Goal: Entertainment & Leisure: Consume media (video, audio)

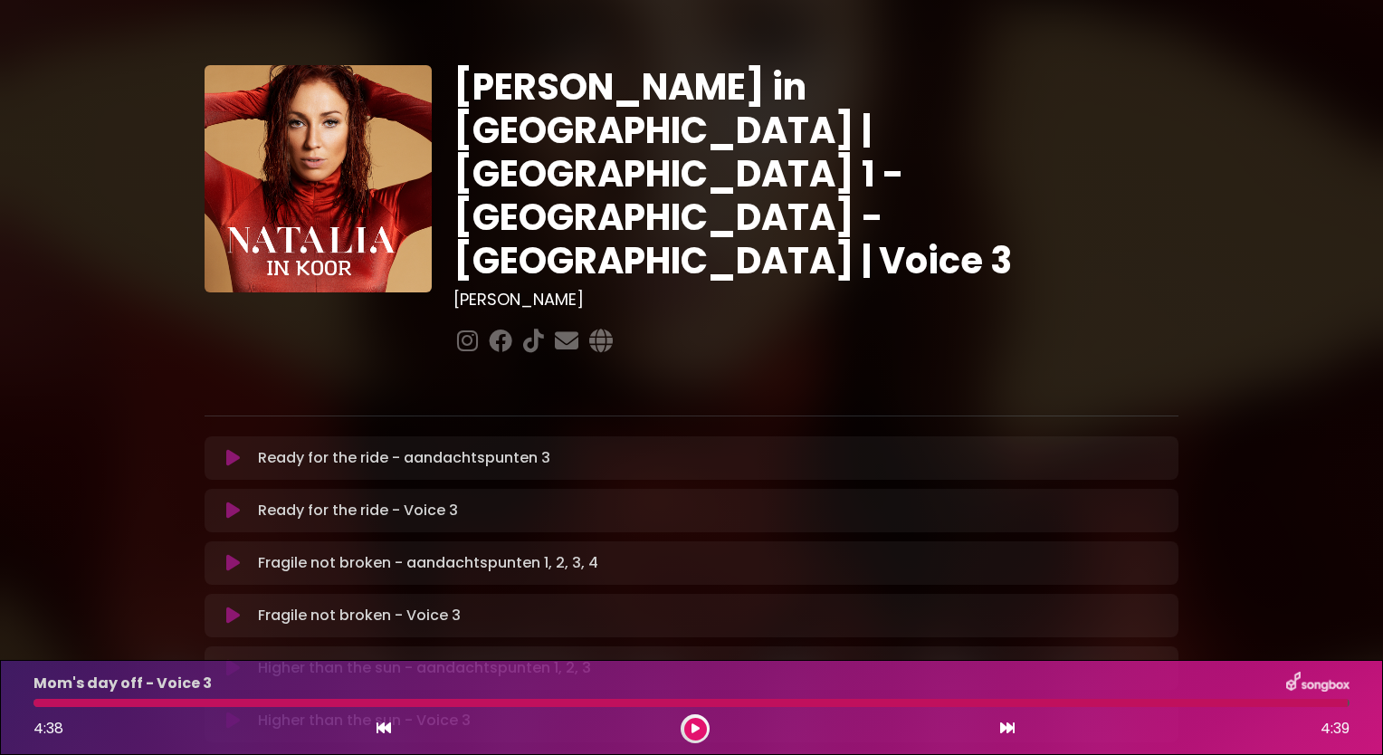
scroll to position [250, 0]
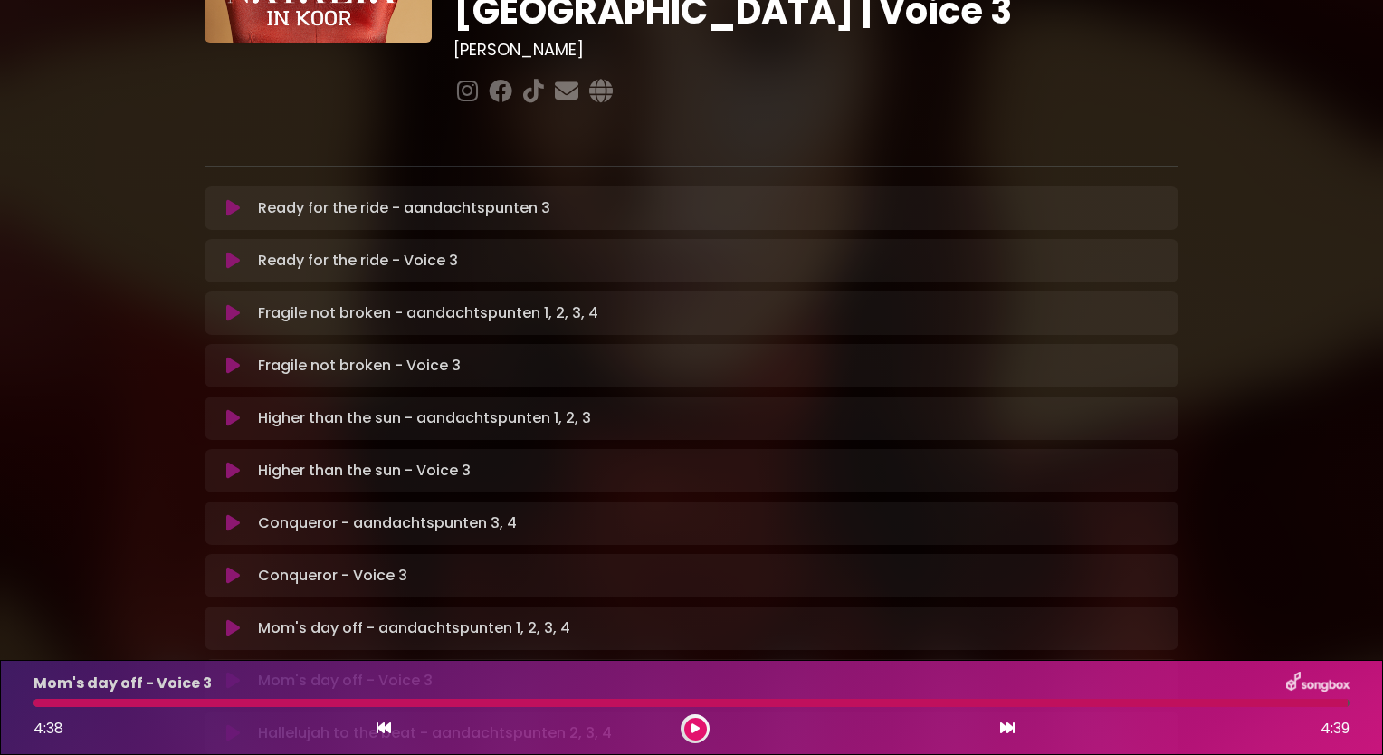
click at [131, 505] on div "[PERSON_NAME] in [GEOGRAPHIC_DATA] | [GEOGRAPHIC_DATA] 1 - [GEOGRAPHIC_DATA] - …" at bounding box center [691, 620] width 1195 height 1696
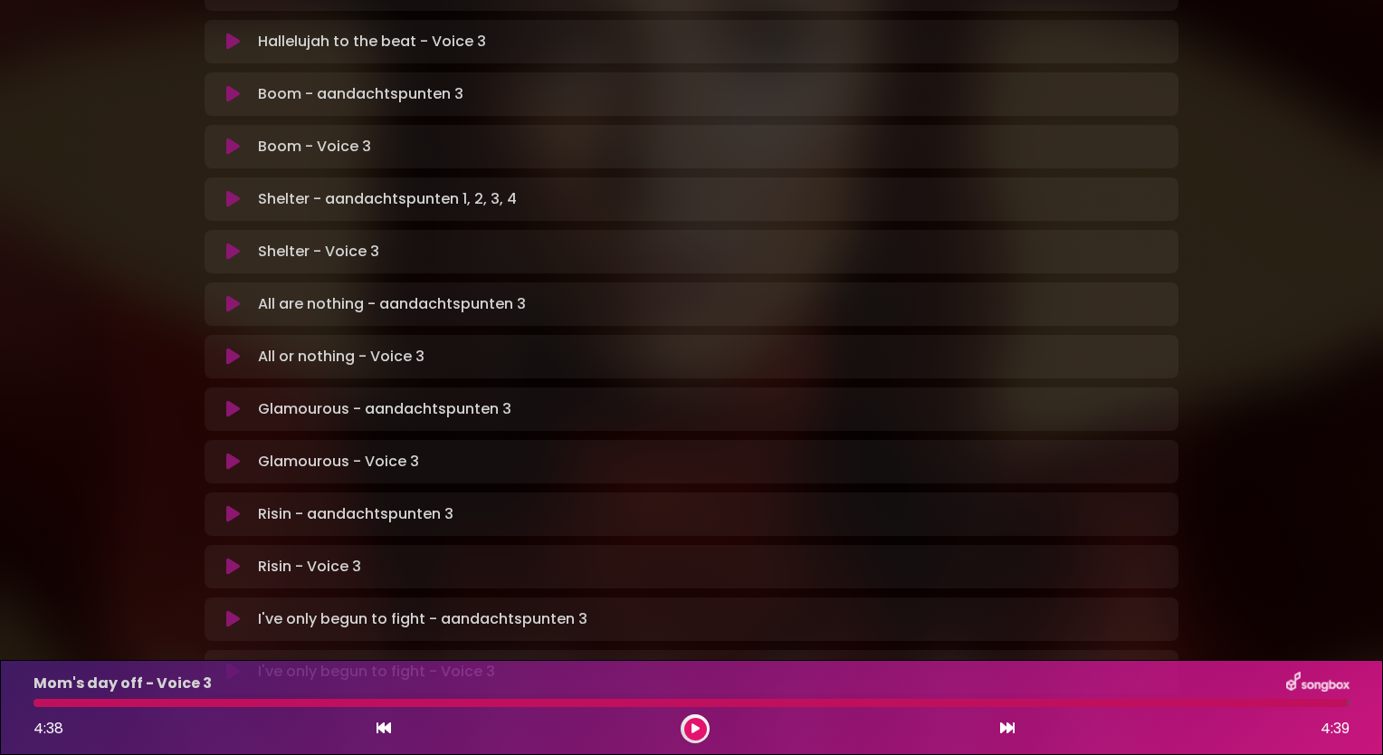
scroll to position [1075, 0]
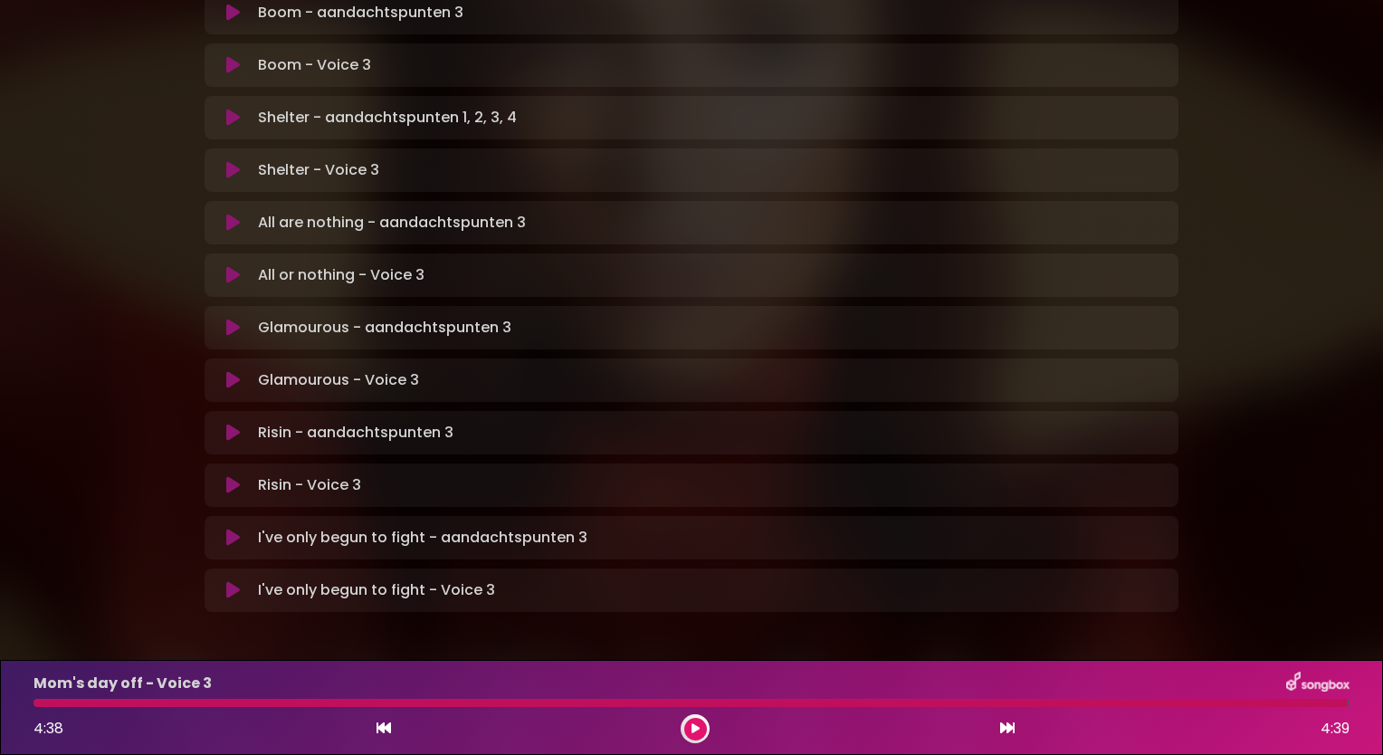
click at [223, 424] on button at bounding box center [232, 433] width 35 height 18
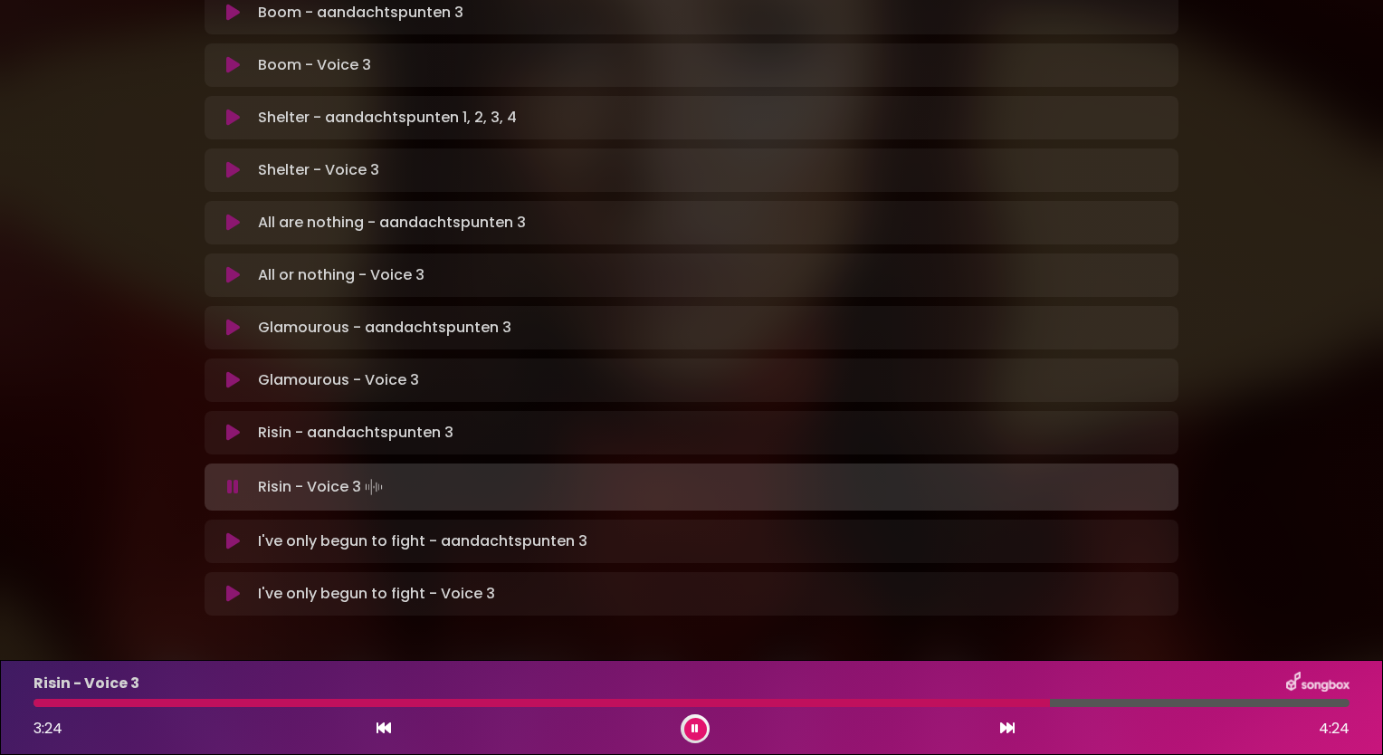
drag, startPoint x: 1106, startPoint y: 703, endPoint x: 1050, endPoint y: 698, distance: 56.4
click at [1050, 698] on div "Risin - Voice 3 3:24 4:24" at bounding box center [692, 708] width 1338 height 72
click at [1021, 701] on div at bounding box center [546, 703] width 1026 height 8
click at [1004, 701] on div at bounding box center [530, 703] width 994 height 8
click at [983, 704] on div at bounding box center [523, 703] width 981 height 8
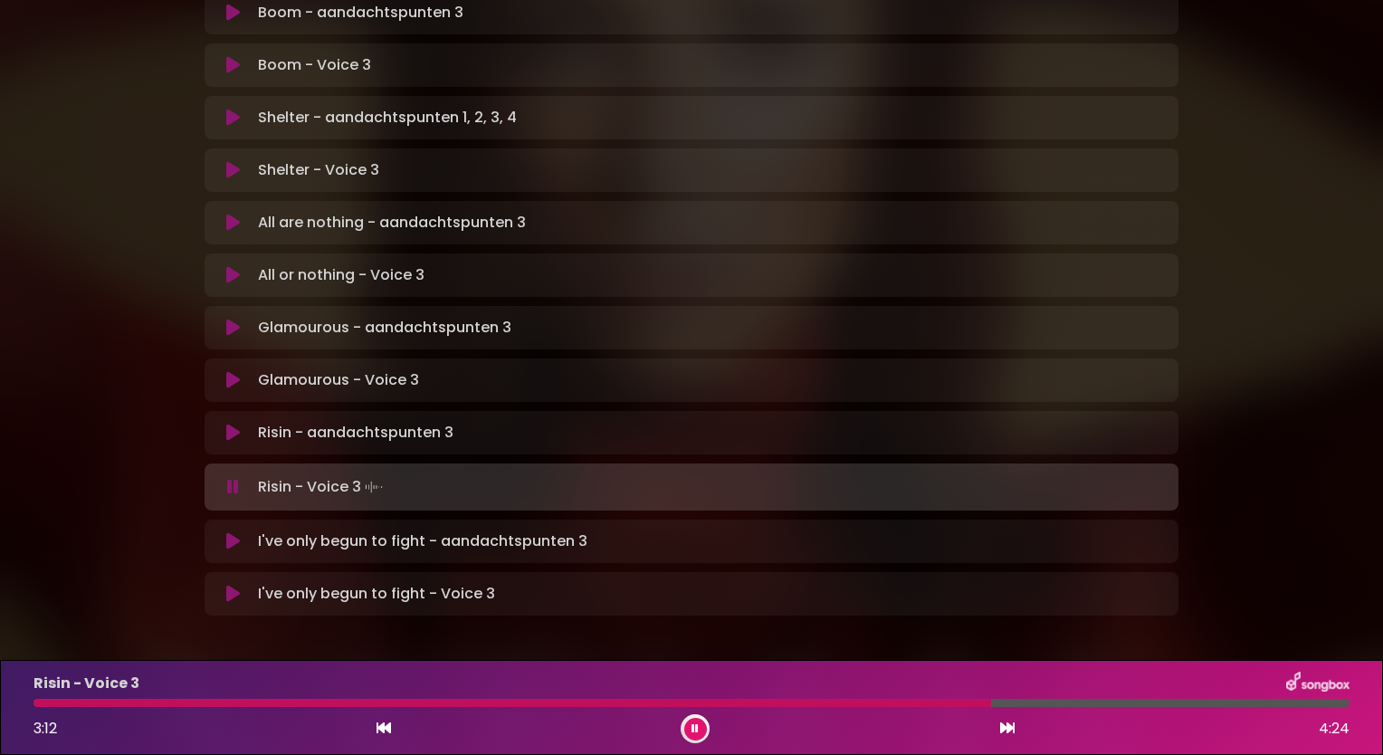
click at [949, 701] on div at bounding box center [512, 703] width 958 height 8
click at [949, 701] on div at bounding box center [495, 703] width 924 height 8
click at [1015, 699] on div at bounding box center [580, 703] width 1094 height 8
click at [991, 703] on div at bounding box center [527, 703] width 988 height 8
click at [961, 702] on div at bounding box center [515, 703] width 965 height 8
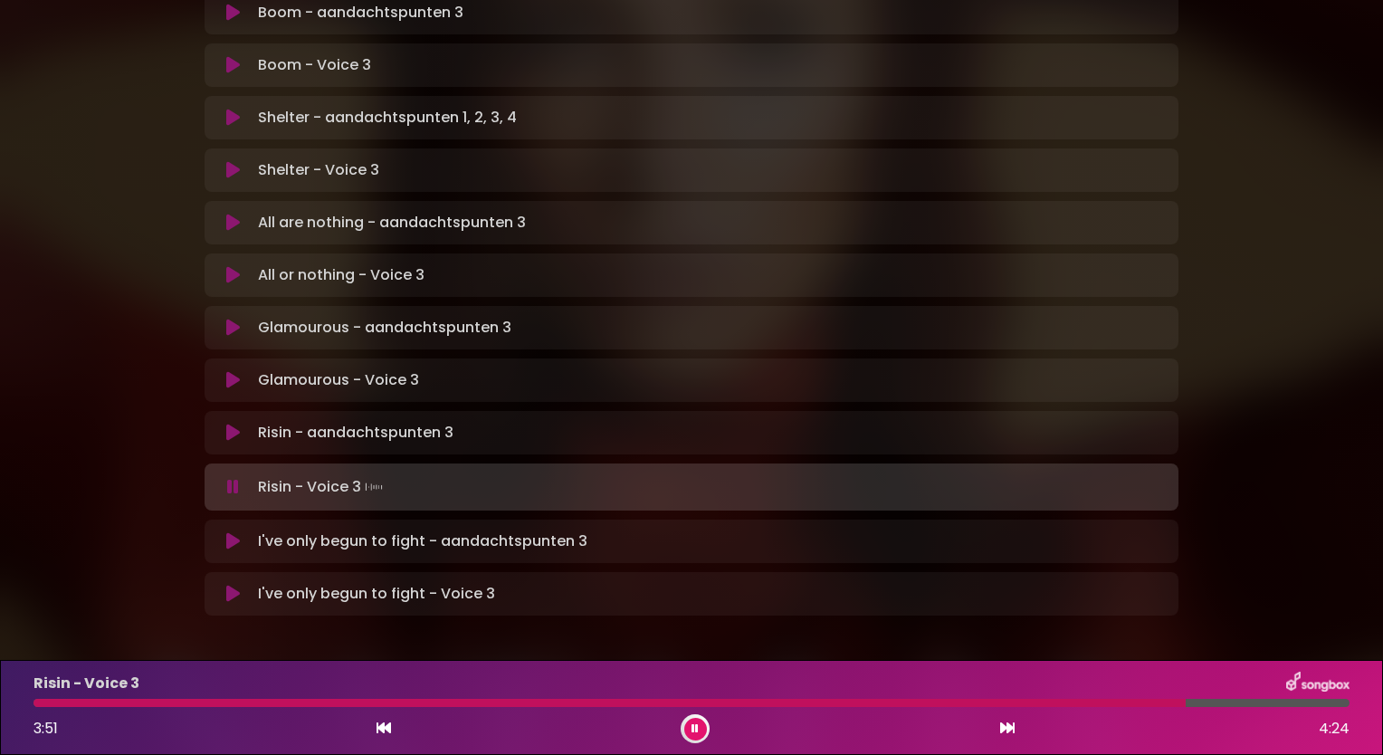
click at [684, 725] on button at bounding box center [695, 729] width 23 height 23
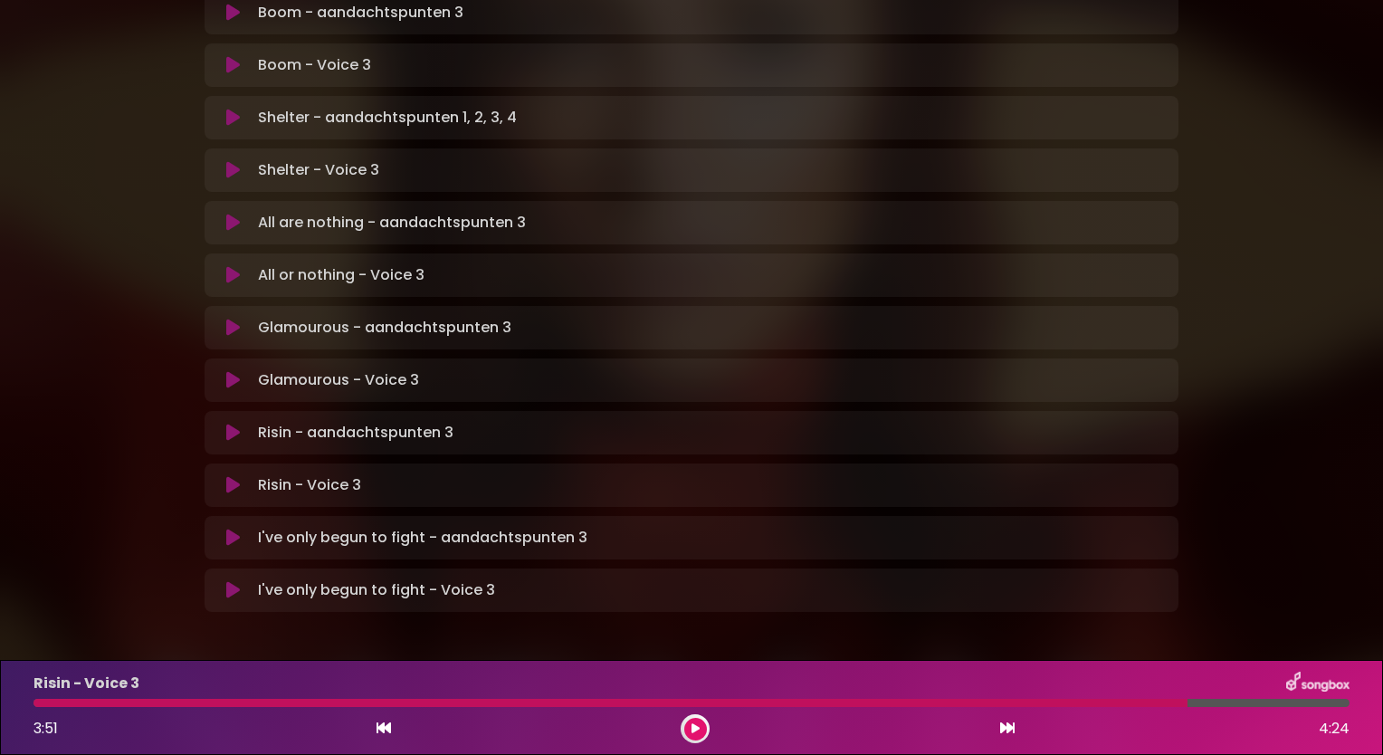
click at [239, 529] on icon at bounding box center [233, 538] width 14 height 18
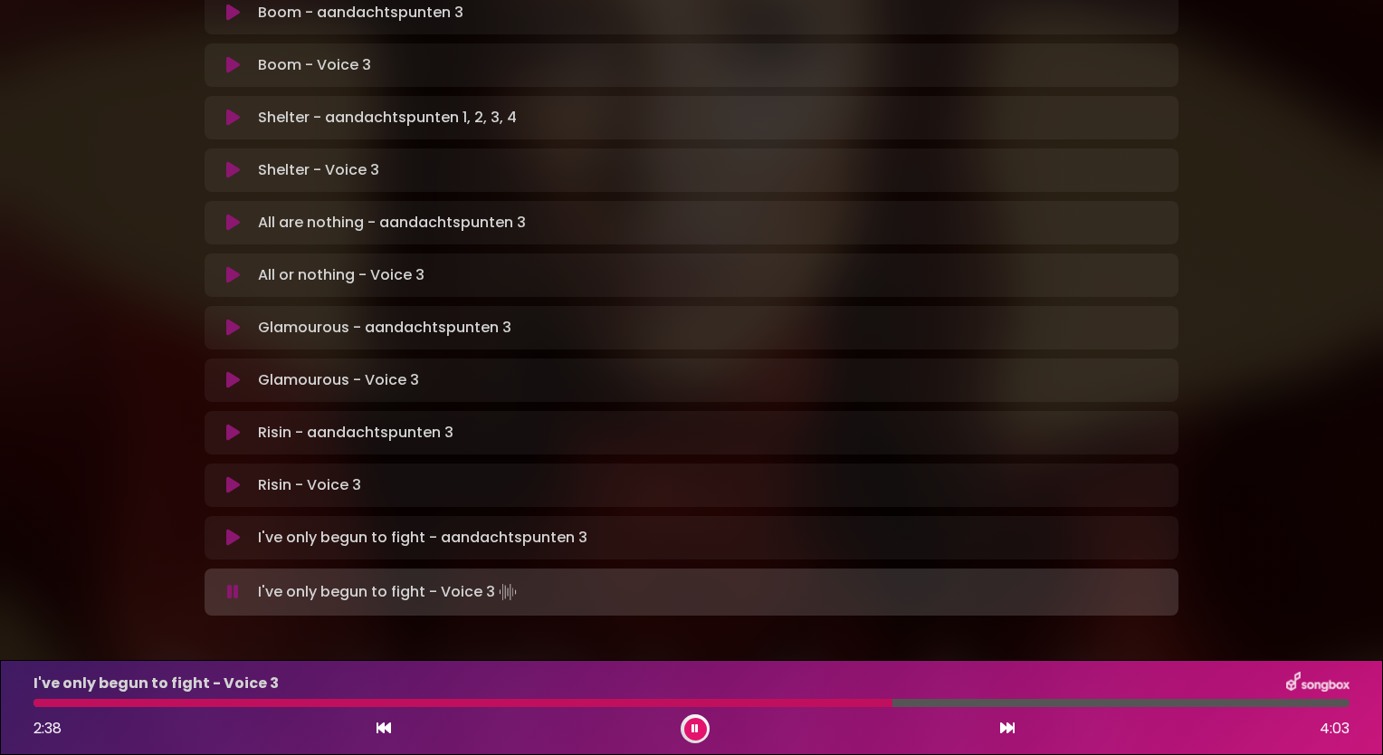
click at [772, 701] on div at bounding box center [462, 703] width 859 height 8
click at [731, 701] on div at bounding box center [405, 703] width 744 height 8
click at [746, 710] on div "I've only begun to fight - Voice 3 2:35 4:03" at bounding box center [692, 708] width 1338 height 72
click at [757, 704] on div at bounding box center [455, 703] width 845 height 8
click at [763, 706] on div at bounding box center [426, 703] width 787 height 8
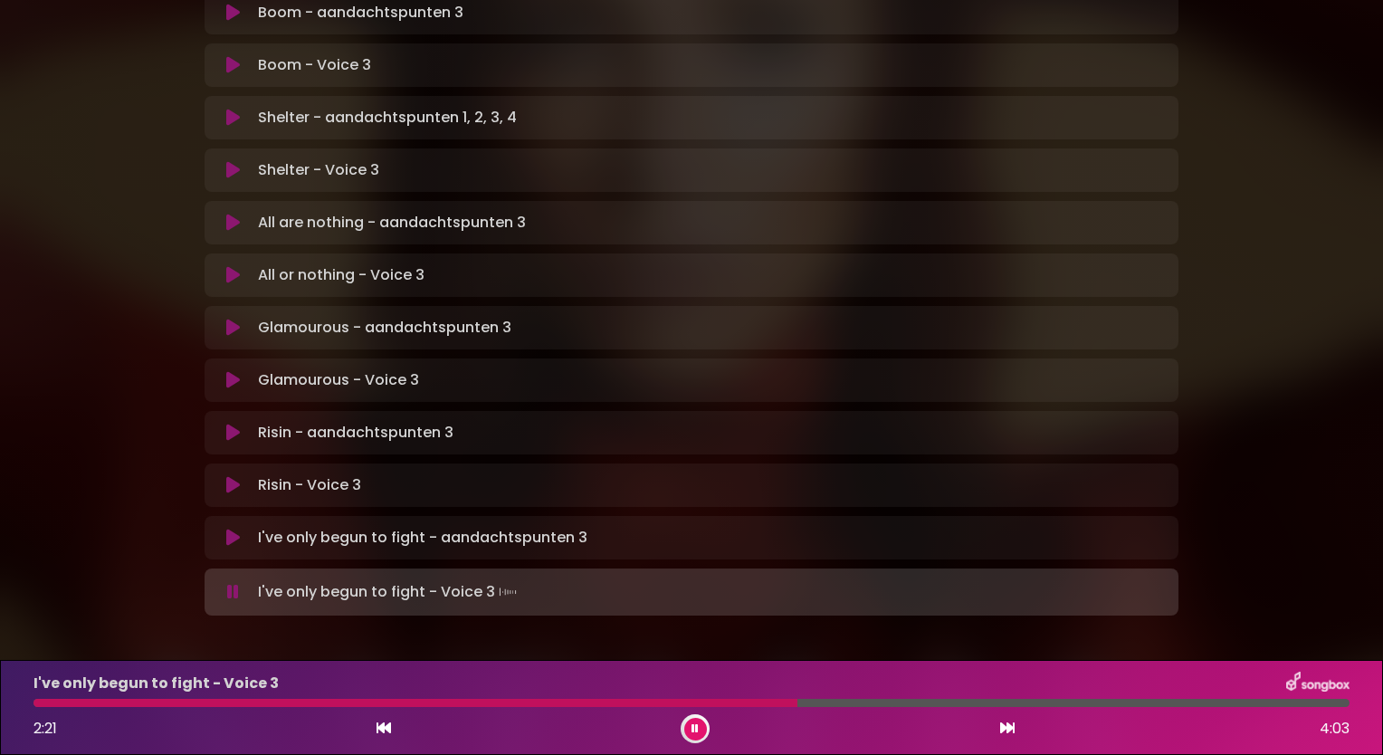
click at [750, 702] on div at bounding box center [415, 703] width 764 height 8
click at [932, 702] on div at bounding box center [650, 703] width 1234 height 8
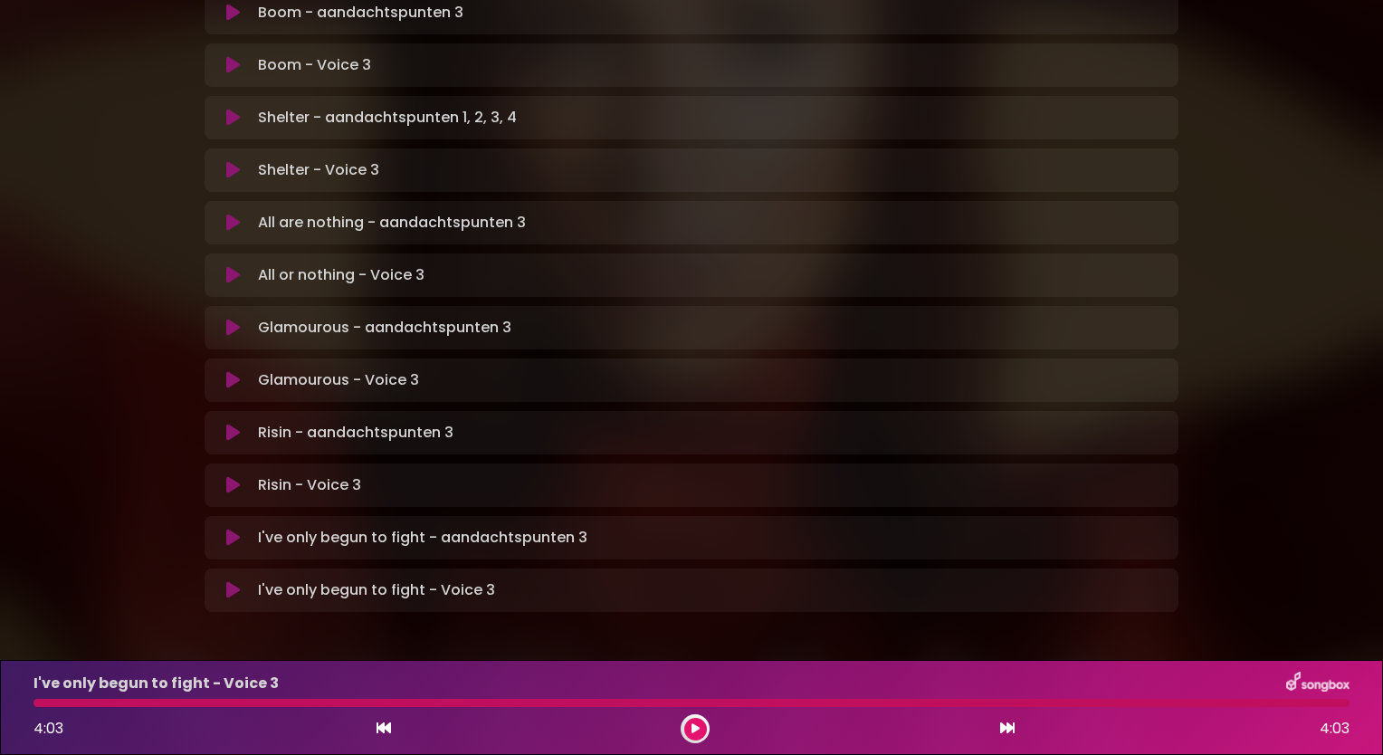
click at [235, 306] on div "Glamourous - aandachtspunten 3 Loading Track... Your Feedback" at bounding box center [692, 327] width 974 height 43
click at [230, 319] on icon at bounding box center [233, 328] width 14 height 18
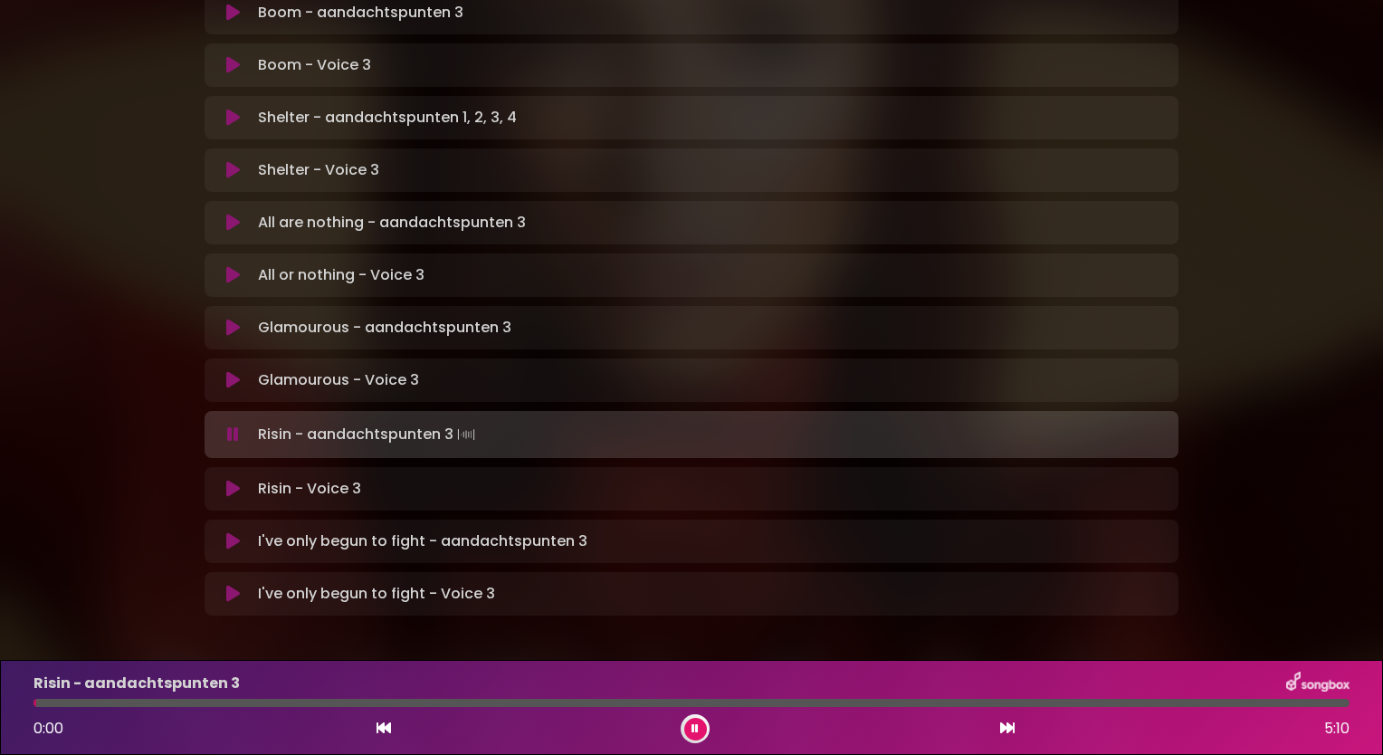
click at [249, 371] on button at bounding box center [232, 380] width 35 height 18
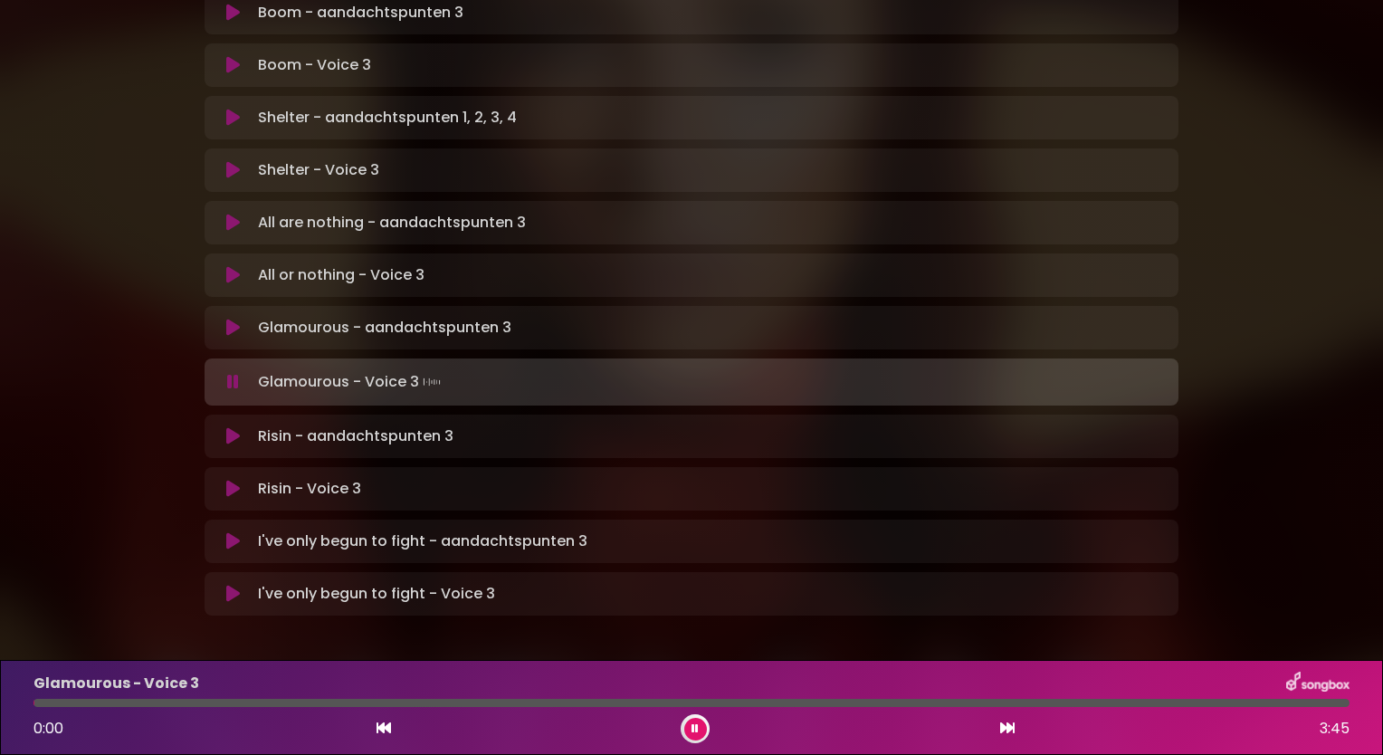
click at [838, 702] on div at bounding box center [691, 703] width 1316 height 8
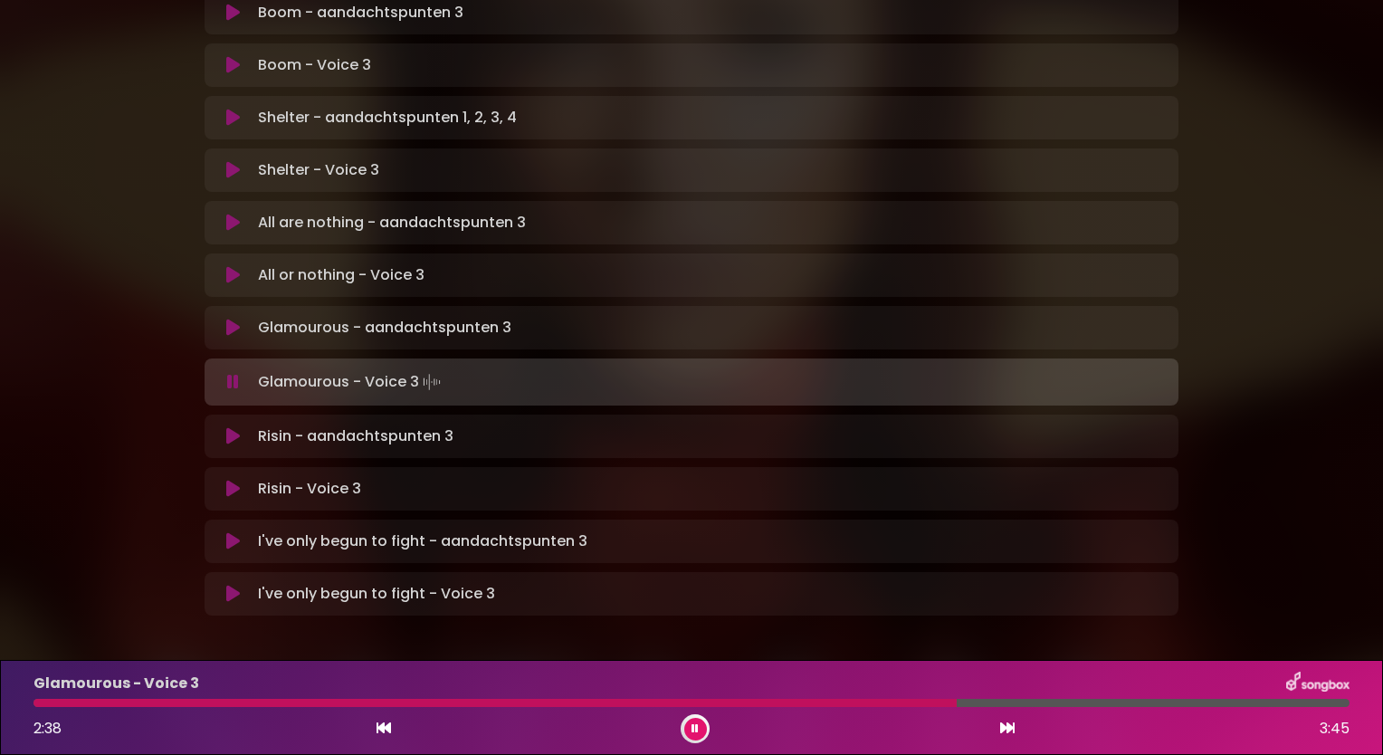
click at [578, 702] on div at bounding box center [494, 703] width 923 height 8
click at [519, 700] on div at bounding box center [326, 703] width 586 height 8
click at [472, 703] on div at bounding box center [302, 703] width 539 height 8
click at [427, 702] on div at bounding box center [255, 703] width 445 height 8
click at [431, 699] on div at bounding box center [286, 703] width 506 height 8
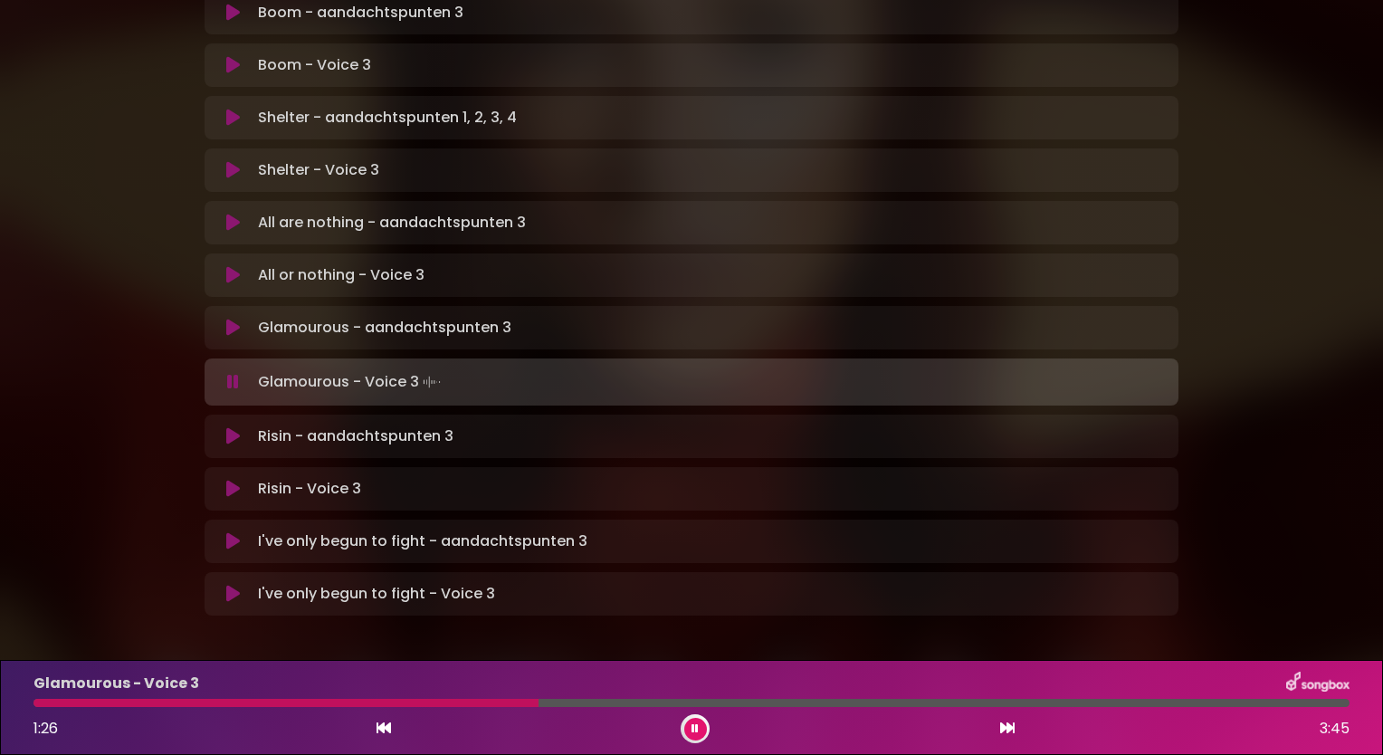
click at [418, 689] on div "Glamourous - Voice 3" at bounding box center [692, 684] width 1338 height 24
click at [397, 702] on div at bounding box center [288, 703] width 510 height 8
click at [432, 706] on div at bounding box center [306, 703] width 546 height 8
click at [235, 214] on icon at bounding box center [233, 223] width 14 height 18
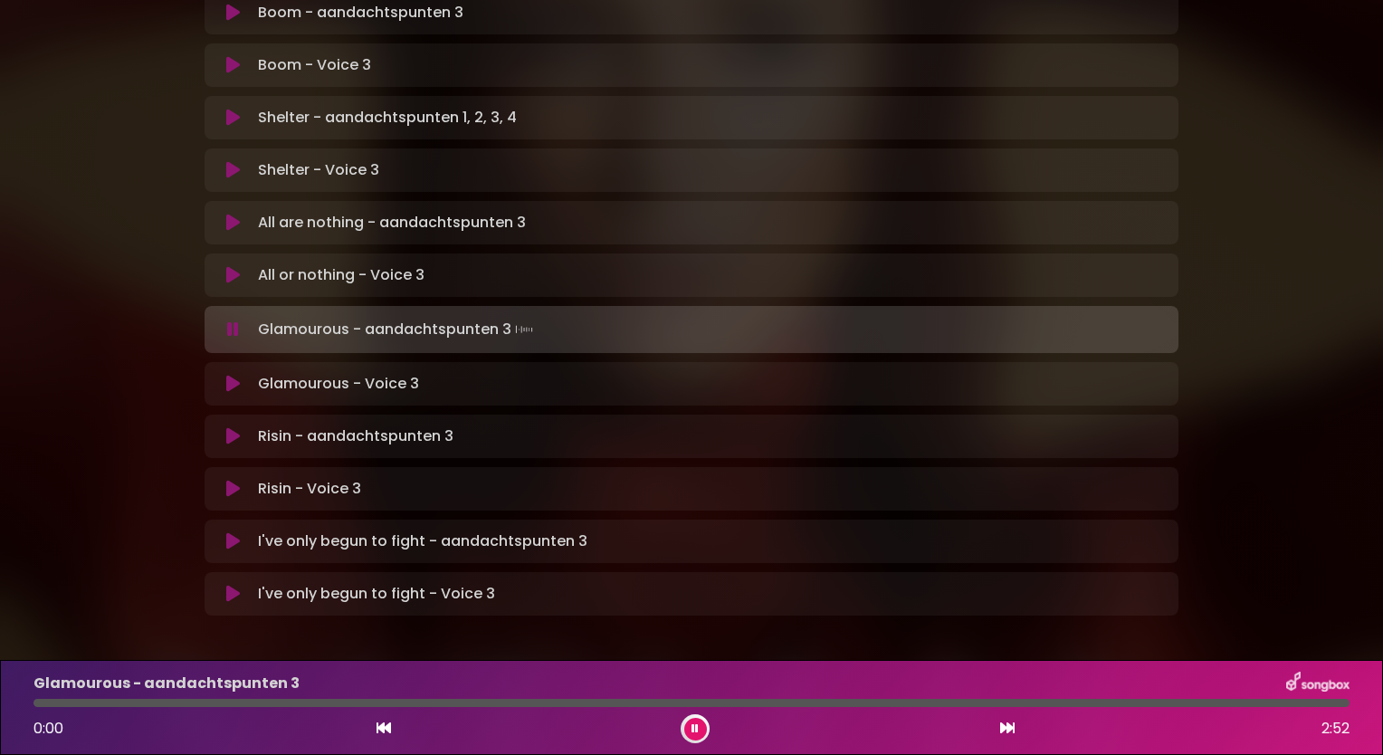
click at [227, 109] on icon at bounding box center [233, 118] width 14 height 18
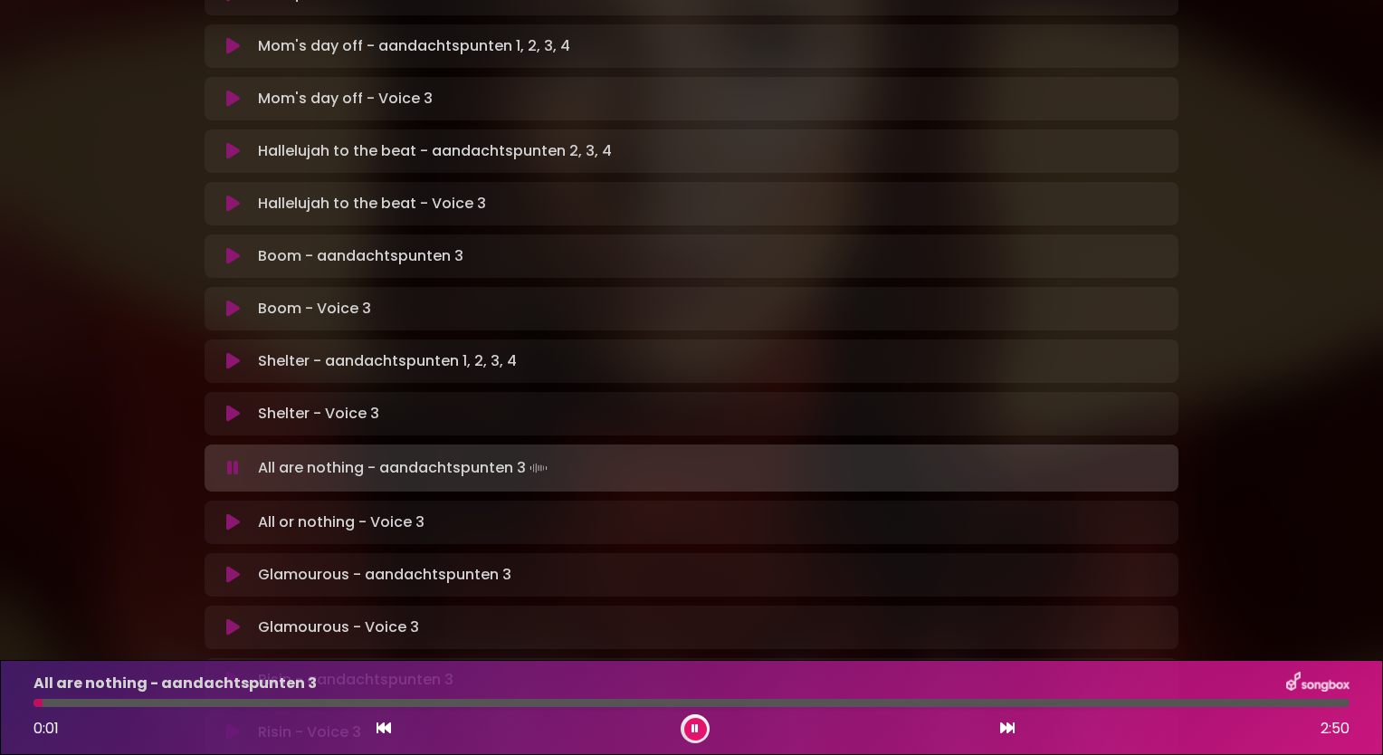
scroll to position [809, 0]
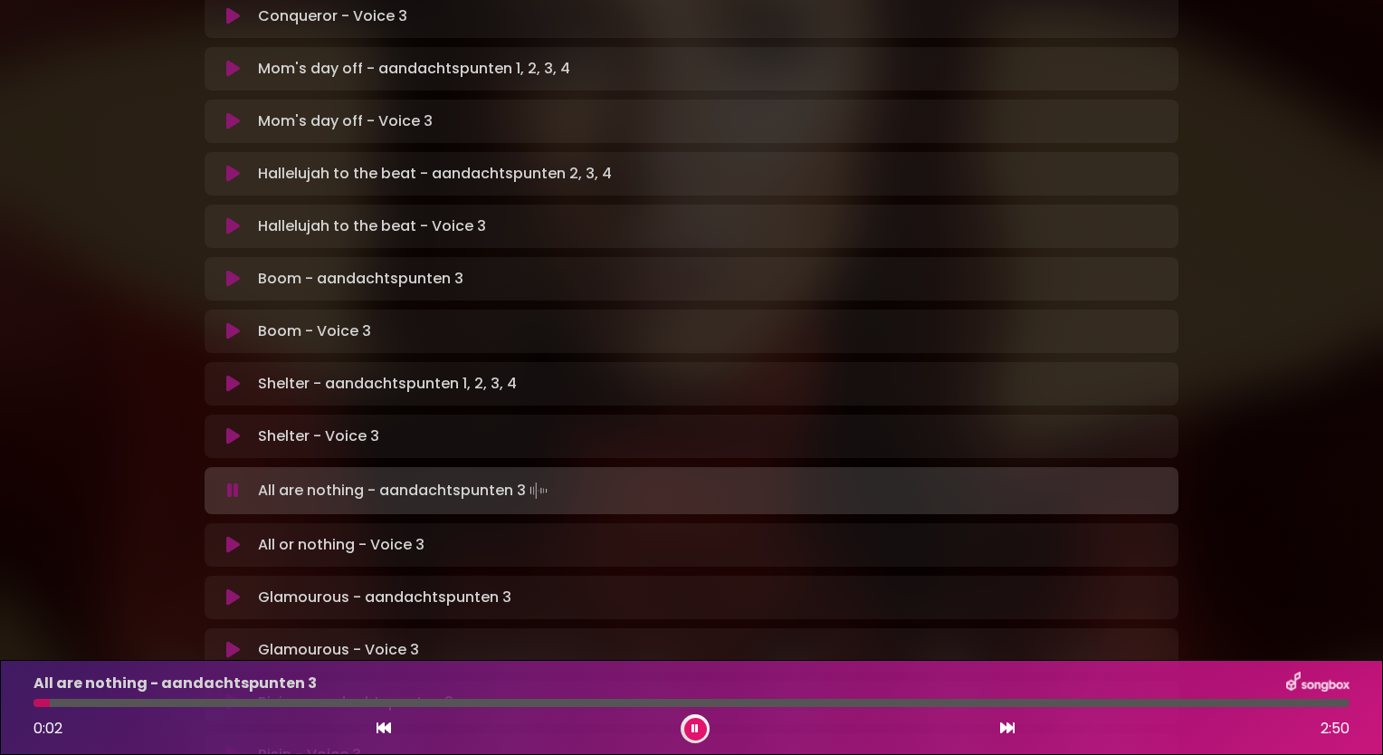
click at [246, 322] on button at bounding box center [232, 331] width 35 height 18
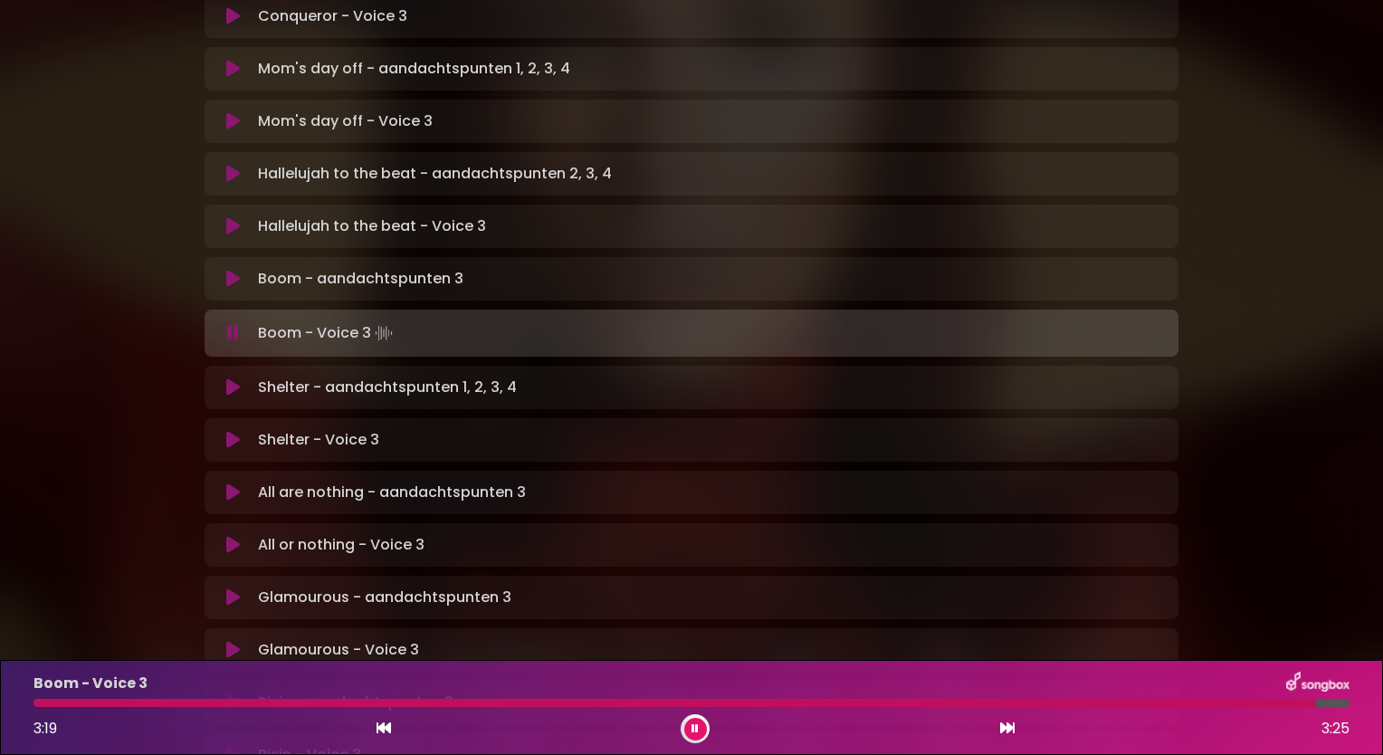
click at [378, 731] on icon at bounding box center [384, 727] width 14 height 14
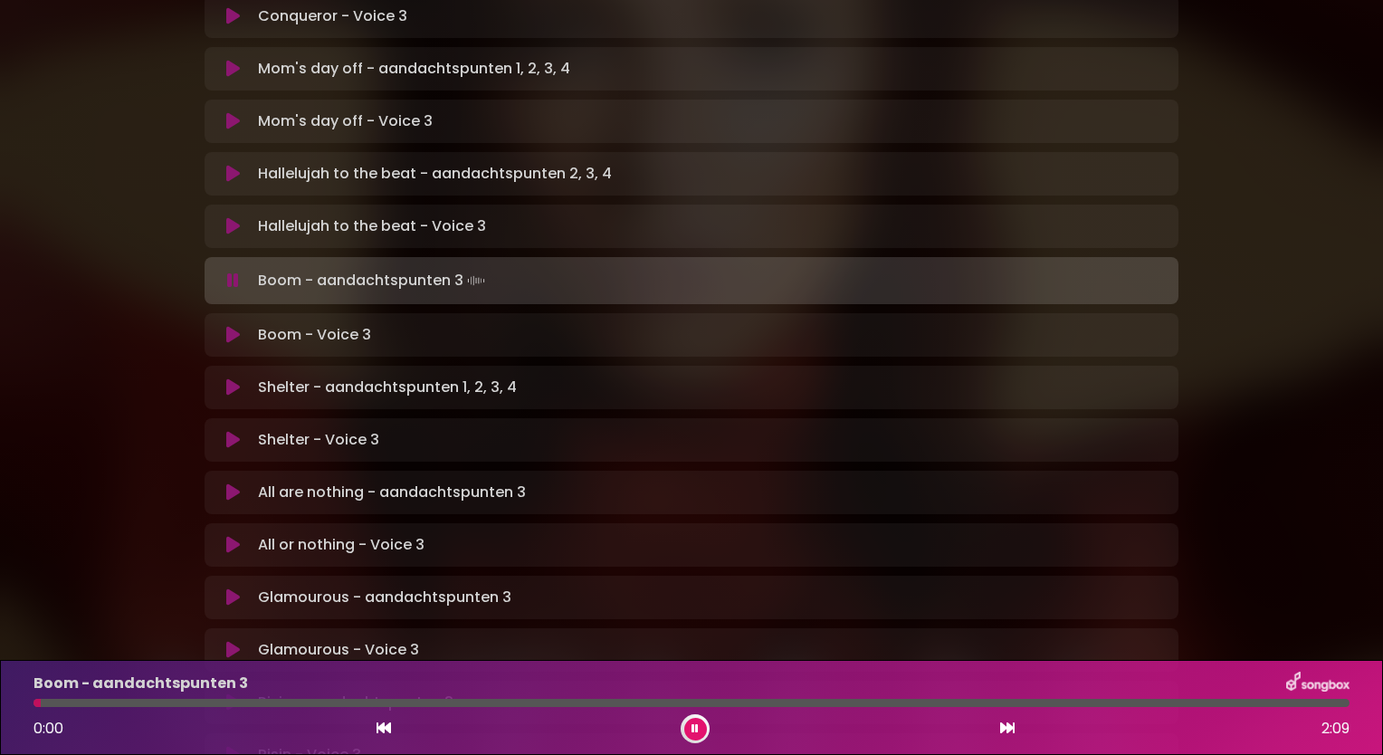
click at [1011, 729] on icon at bounding box center [1007, 727] width 14 height 14
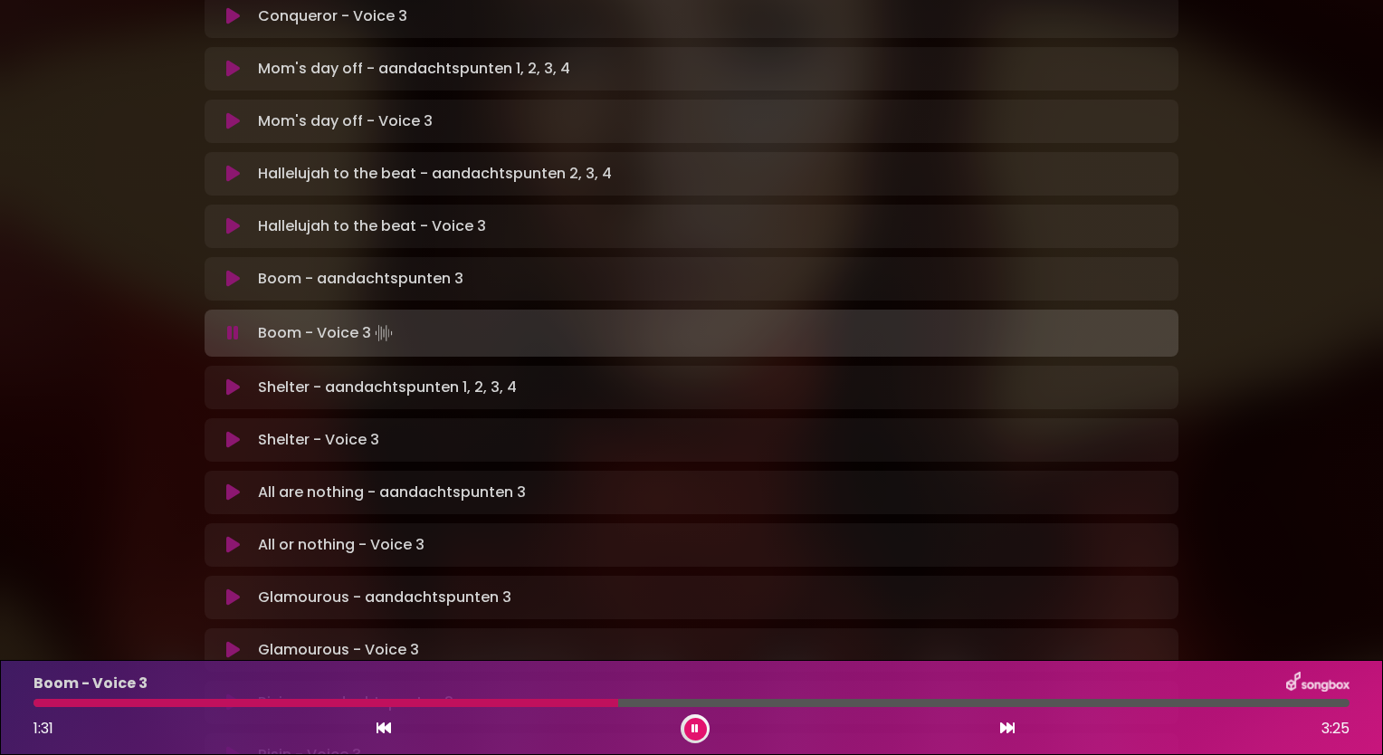
click at [457, 703] on div at bounding box center [325, 703] width 585 height 8
click at [452, 703] on div at bounding box center [254, 703] width 443 height 8
click at [426, 701] on div at bounding box center [256, 703] width 446 height 8
click at [444, 704] on div at bounding box center [263, 703] width 460 height 8
click at [459, 704] on div at bounding box center [293, 703] width 520 height 8
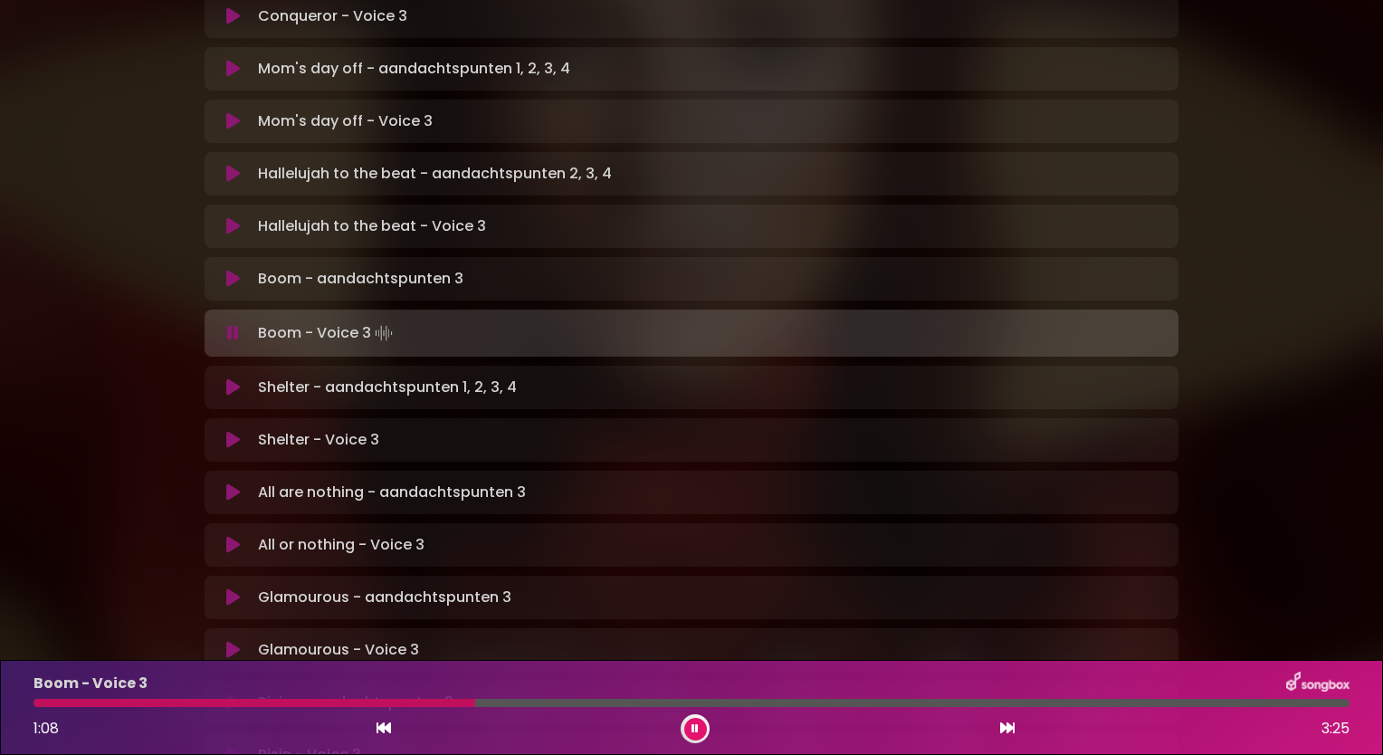
click at [427, 709] on div "Boom - Voice 3 1:08 3:25" at bounding box center [692, 708] width 1338 height 72
click at [415, 697] on div "Boom - Voice 3 1:10 3:25" at bounding box center [692, 708] width 1338 height 72
click at [412, 702] on div at bounding box center [262, 703] width 458 height 8
click at [412, 702] on div at bounding box center [294, 703] width 523 height 8
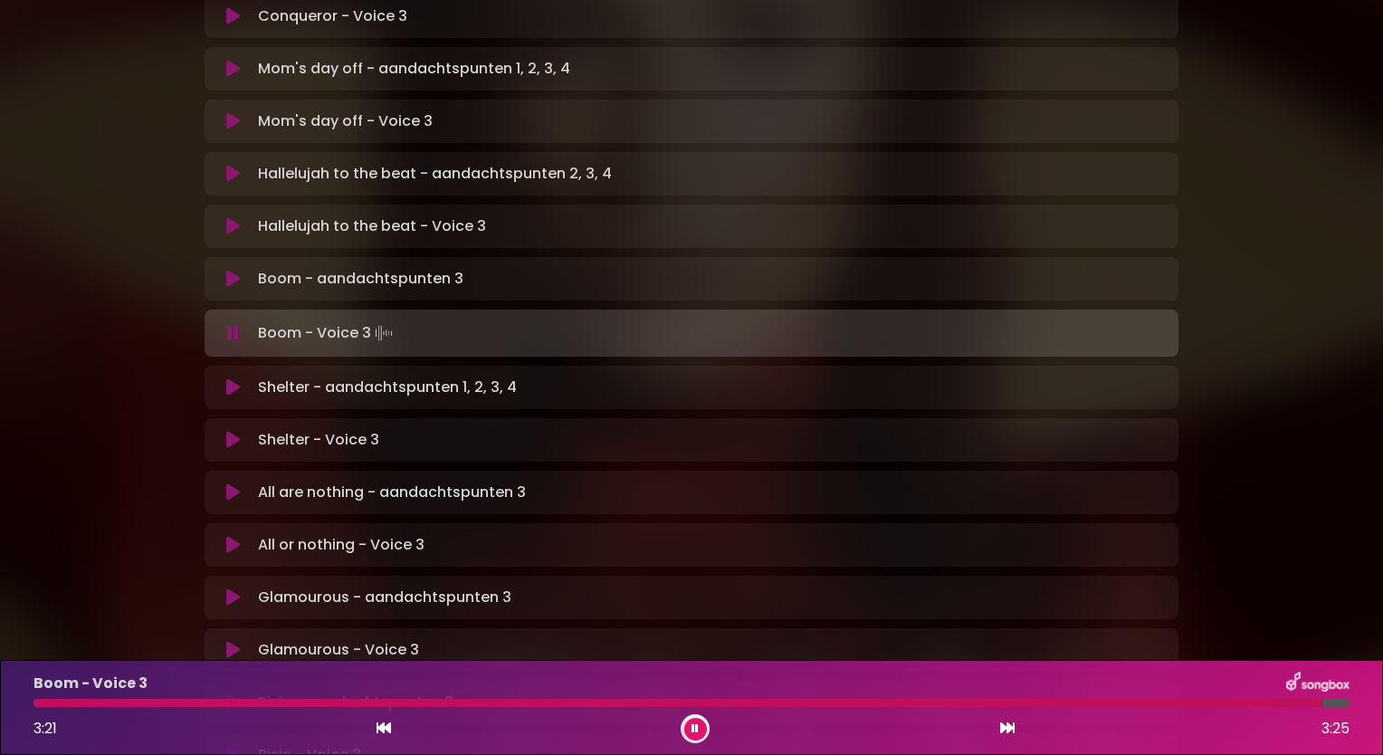
click at [226, 217] on icon at bounding box center [233, 226] width 14 height 18
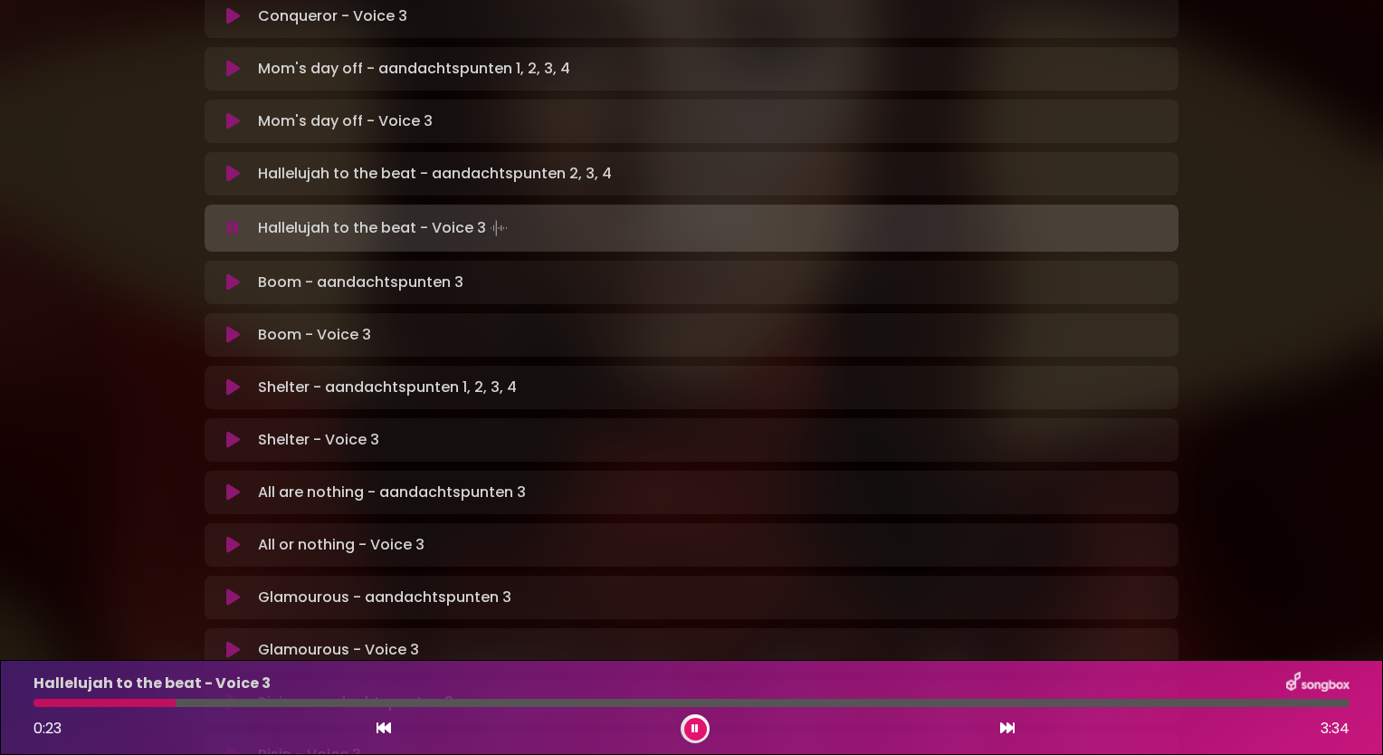
click at [36, 706] on div at bounding box center [104, 703] width 142 height 8
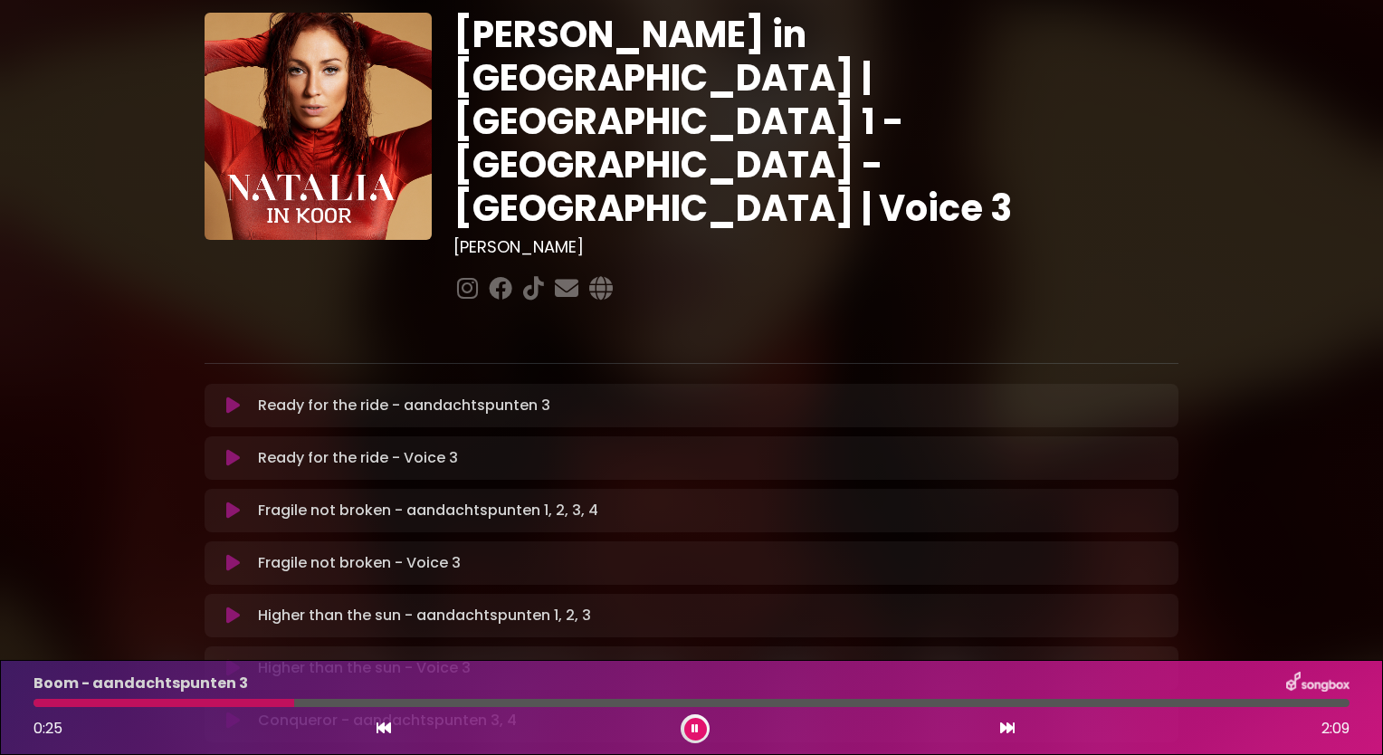
scroll to position [58, 0]
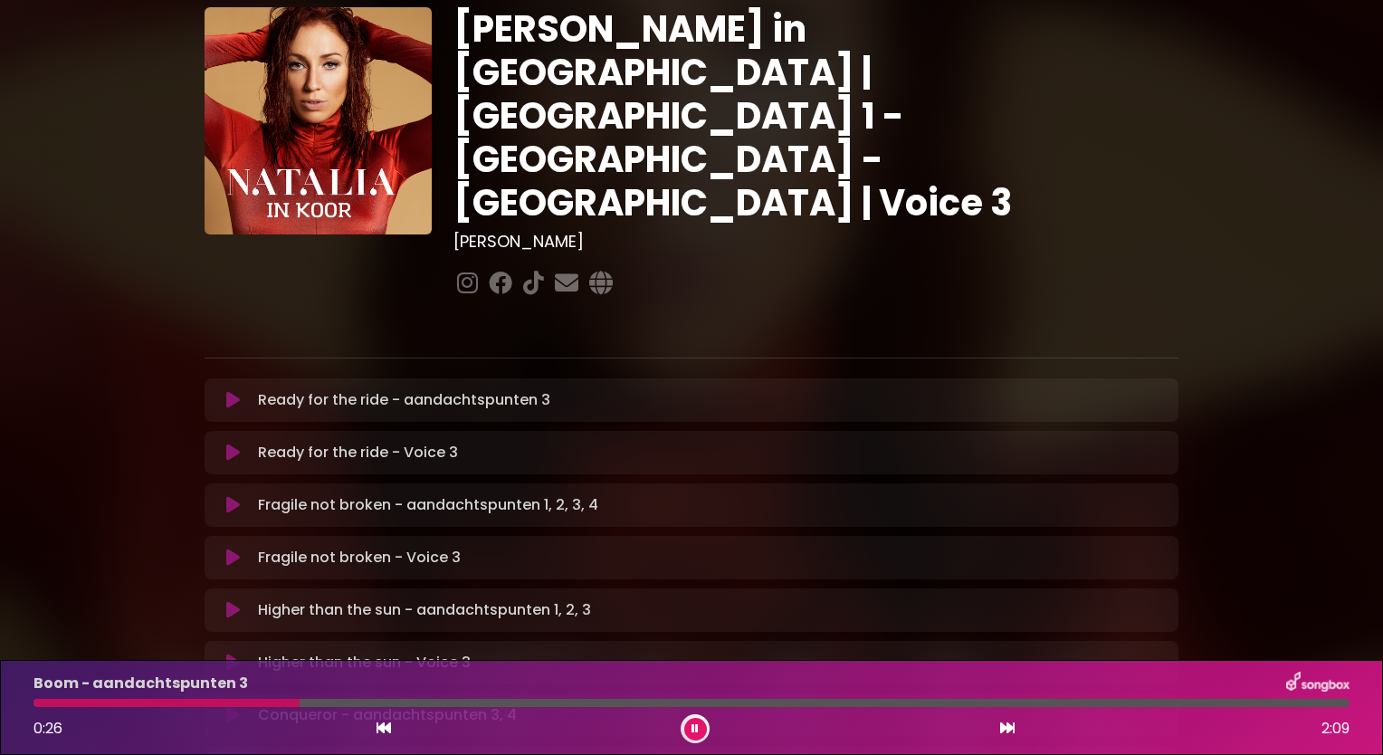
click at [224, 391] on button at bounding box center [232, 400] width 35 height 18
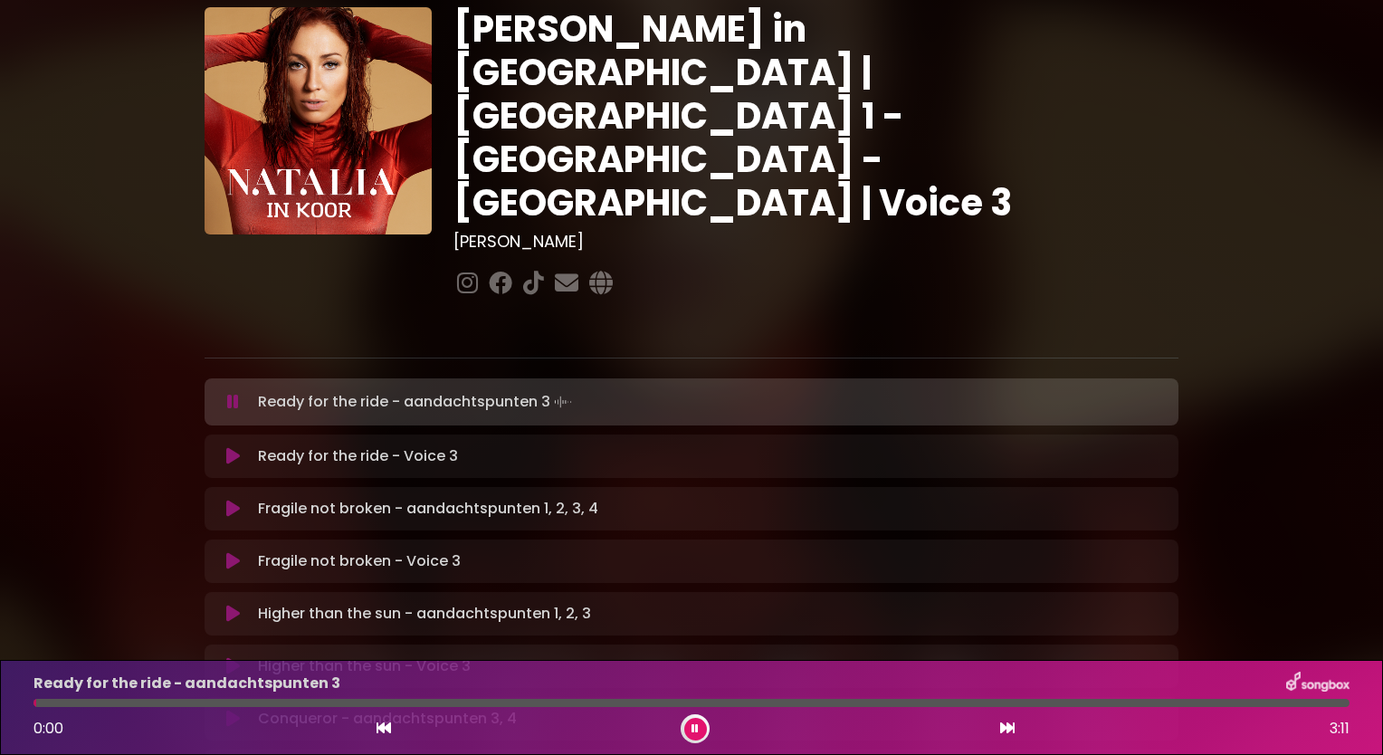
click at [219, 447] on button at bounding box center [232, 456] width 35 height 18
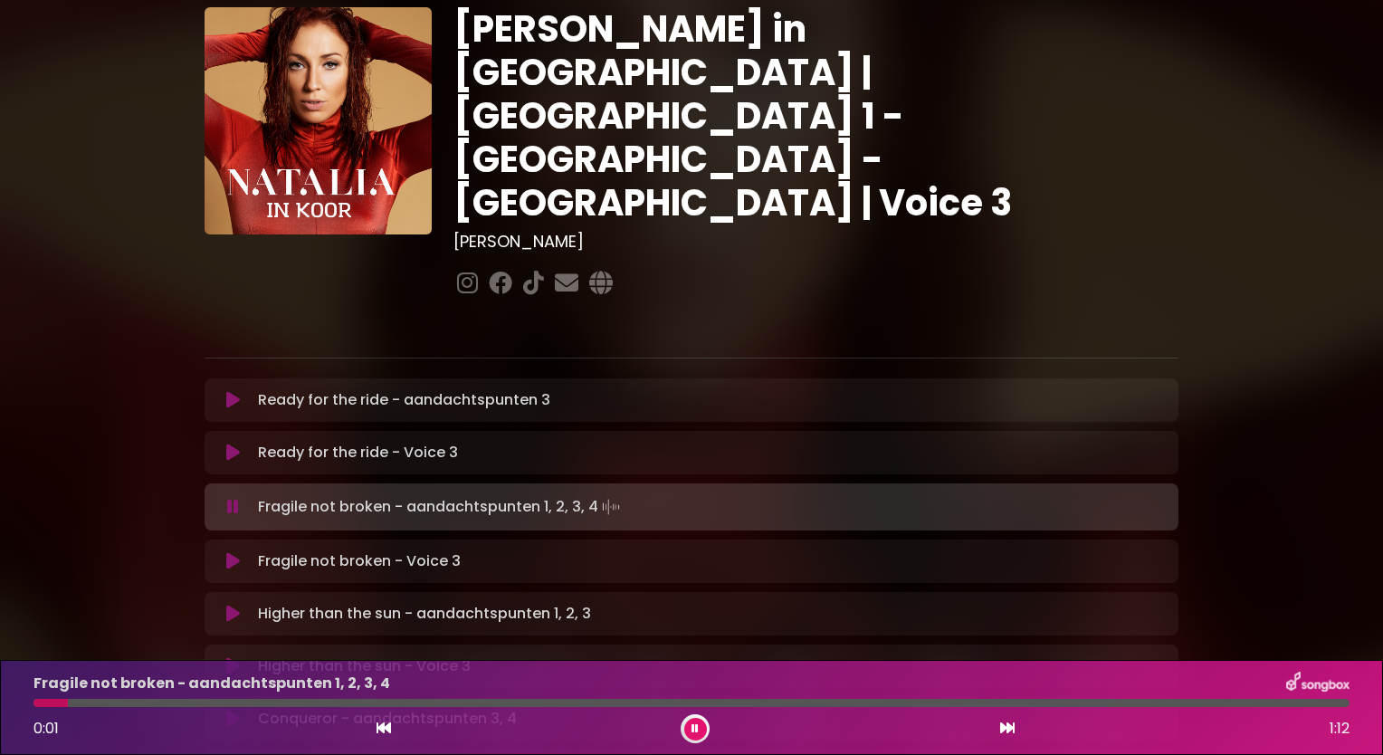
click at [236, 552] on icon at bounding box center [233, 561] width 14 height 18
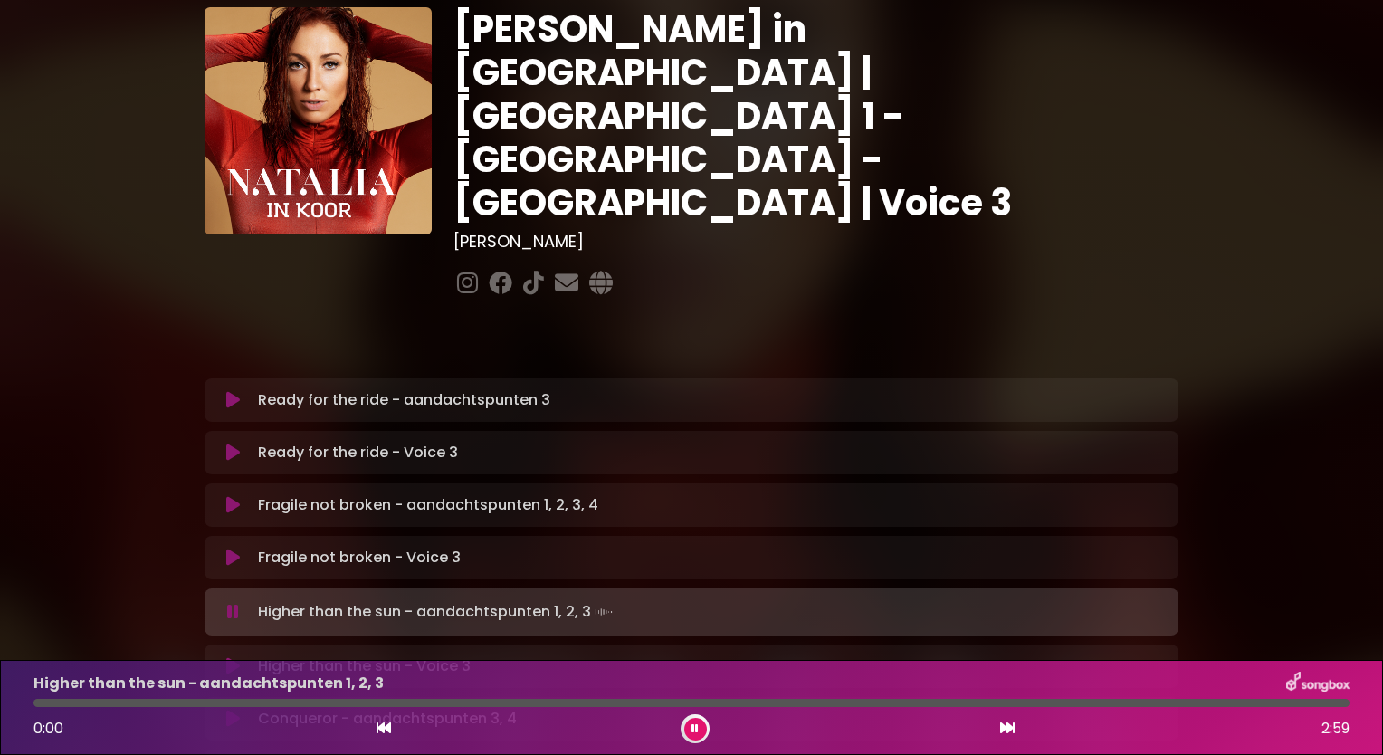
click at [235, 657] on icon at bounding box center [233, 666] width 14 height 18
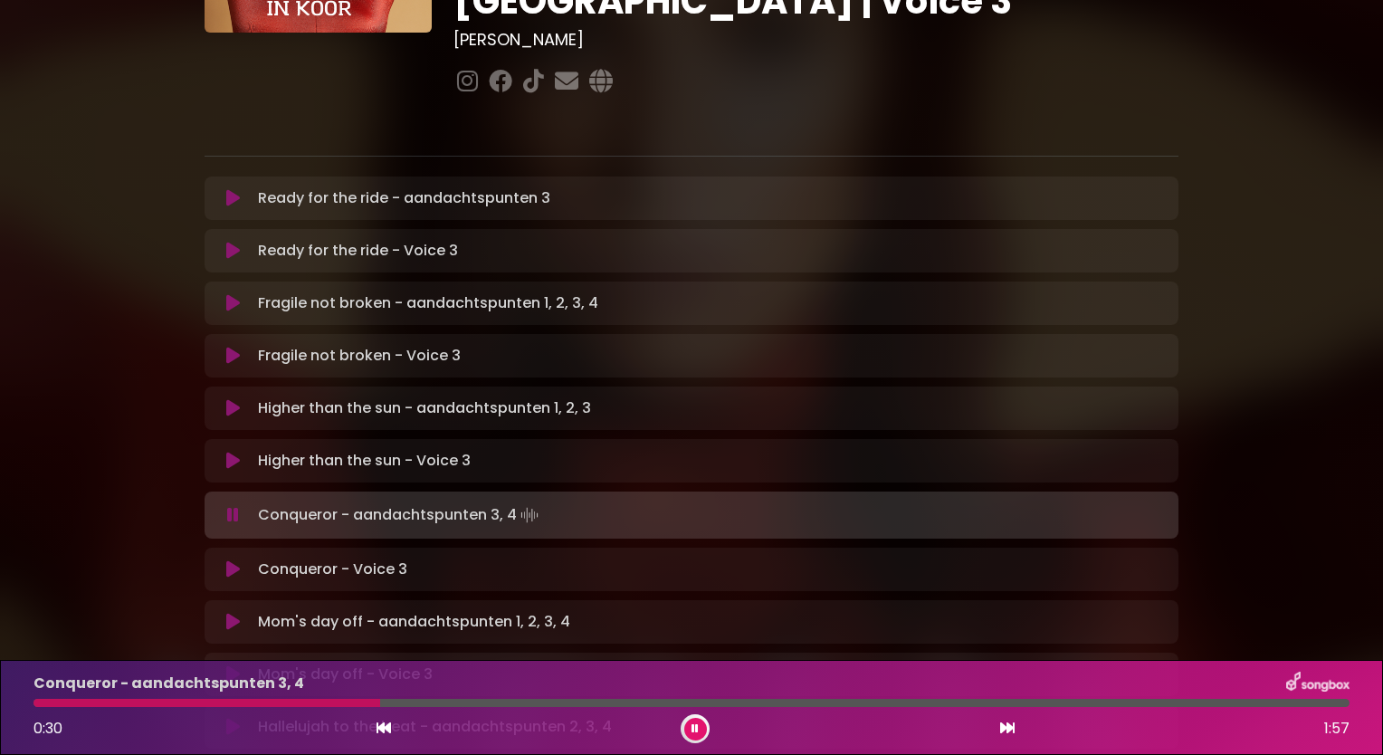
scroll to position [268, 0]
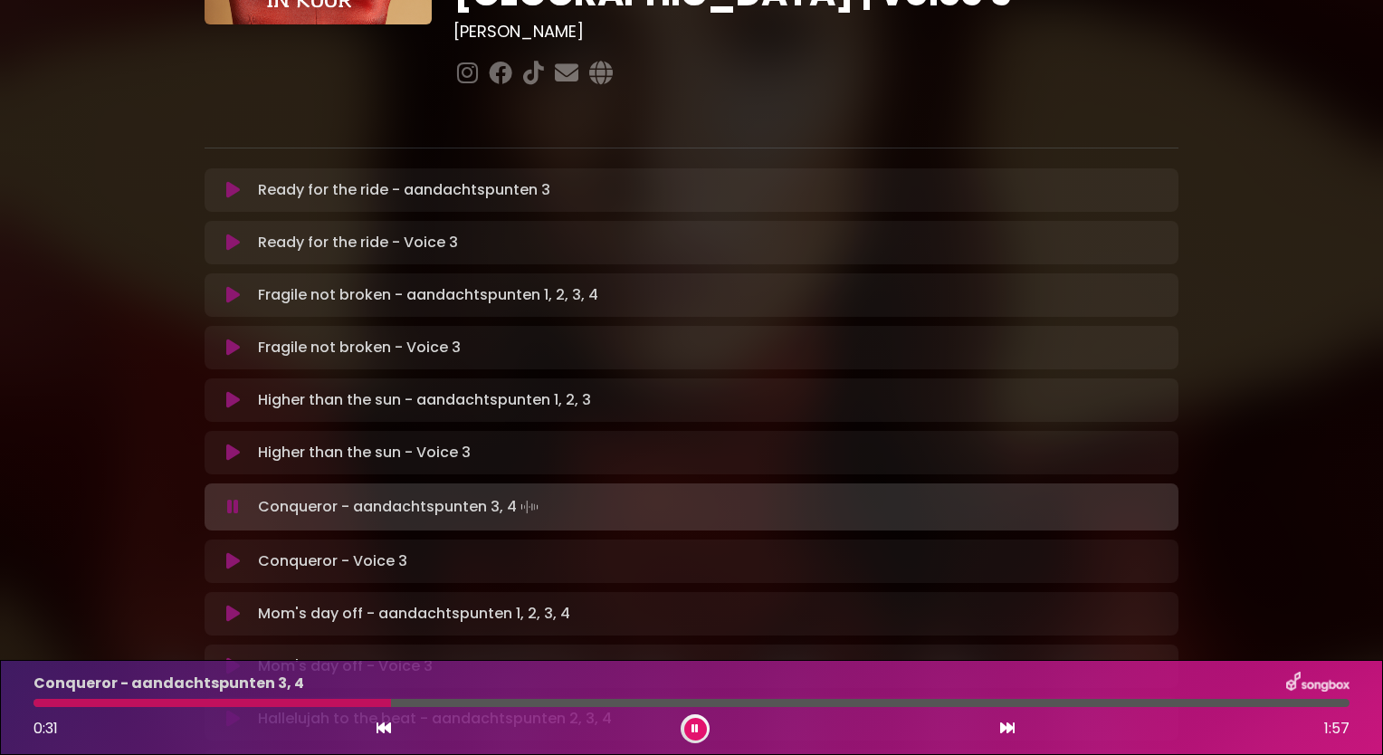
click at [221, 552] on button at bounding box center [232, 561] width 35 height 18
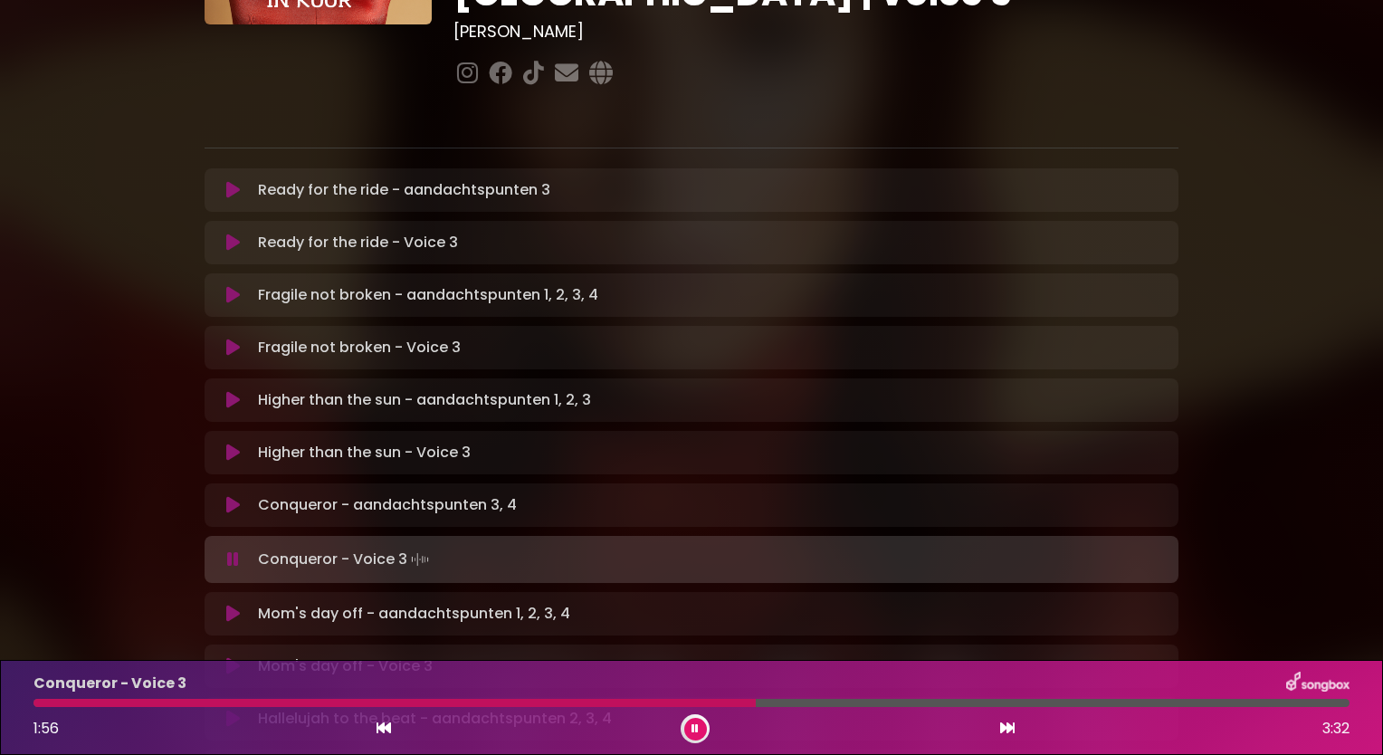
click at [629, 699] on div at bounding box center [394, 703] width 722 height 8
click at [599, 704] on div at bounding box center [343, 703] width 620 height 8
click at [562, 699] on div at bounding box center [323, 703] width 580 height 8
click at [534, 703] on div at bounding box center [304, 703] width 542 height 8
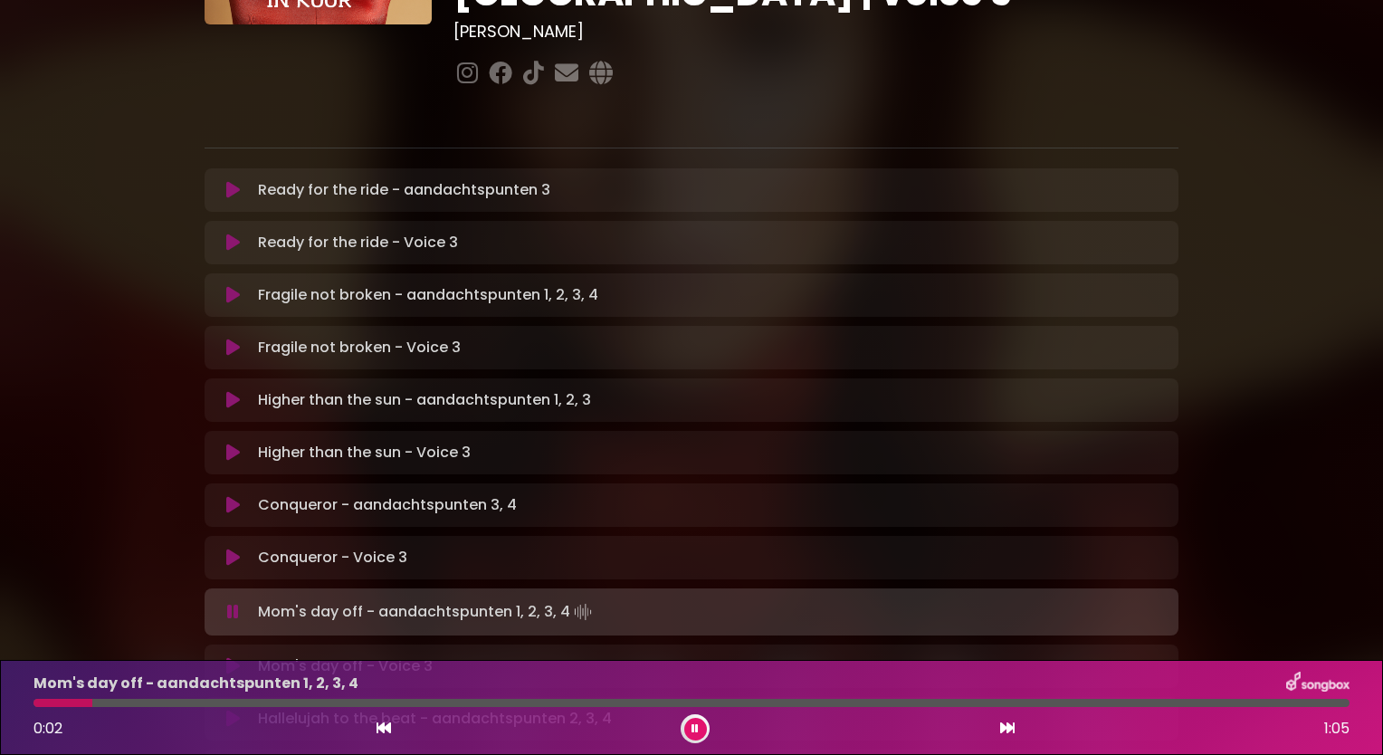
click at [239, 644] on div "Mom's day off - Voice 3 Loading Track..." at bounding box center [692, 665] width 974 height 43
click at [192, 613] on div "[PERSON_NAME] in [GEOGRAPHIC_DATA] | [GEOGRAPHIC_DATA] 1 - [GEOGRAPHIC_DATA] - …" at bounding box center [691, 604] width 1195 height 1700
click at [223, 657] on button at bounding box center [232, 666] width 35 height 18
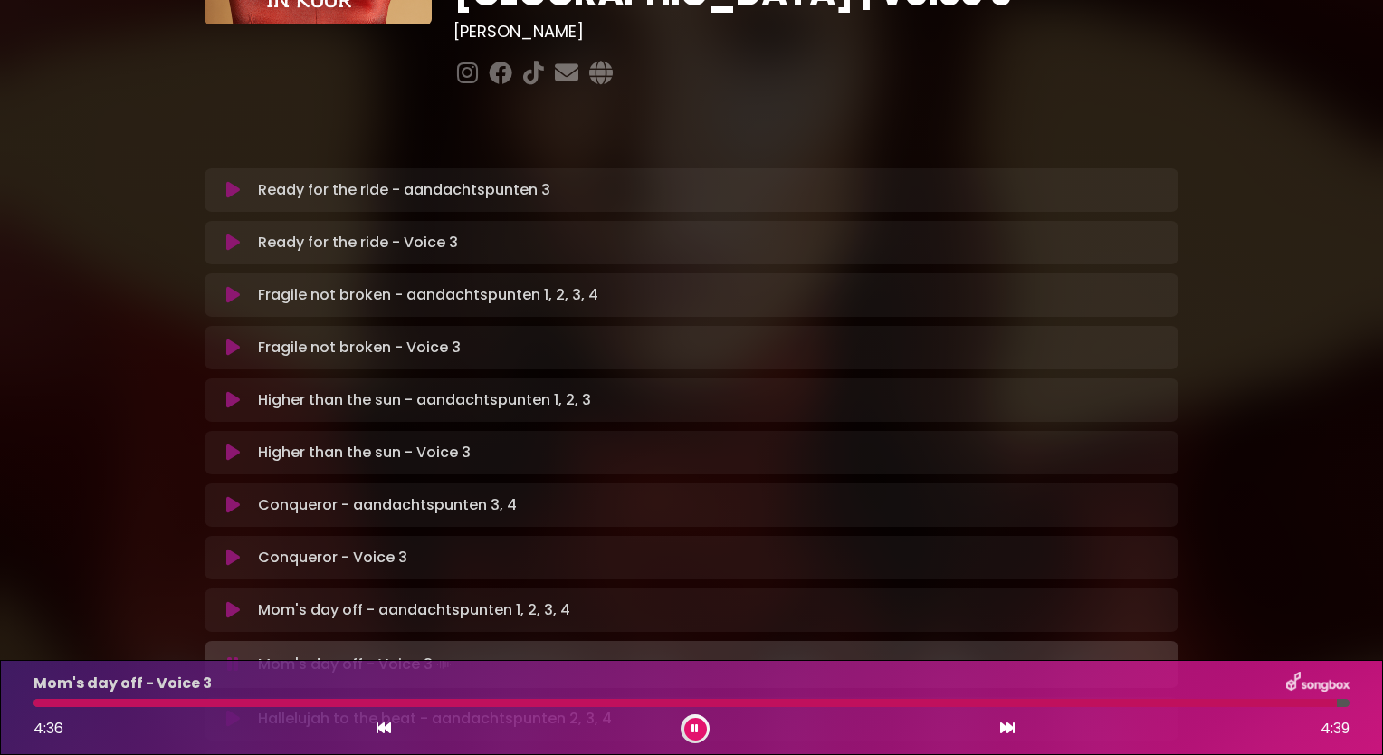
click at [695, 726] on icon at bounding box center [695, 729] width 13 height 12
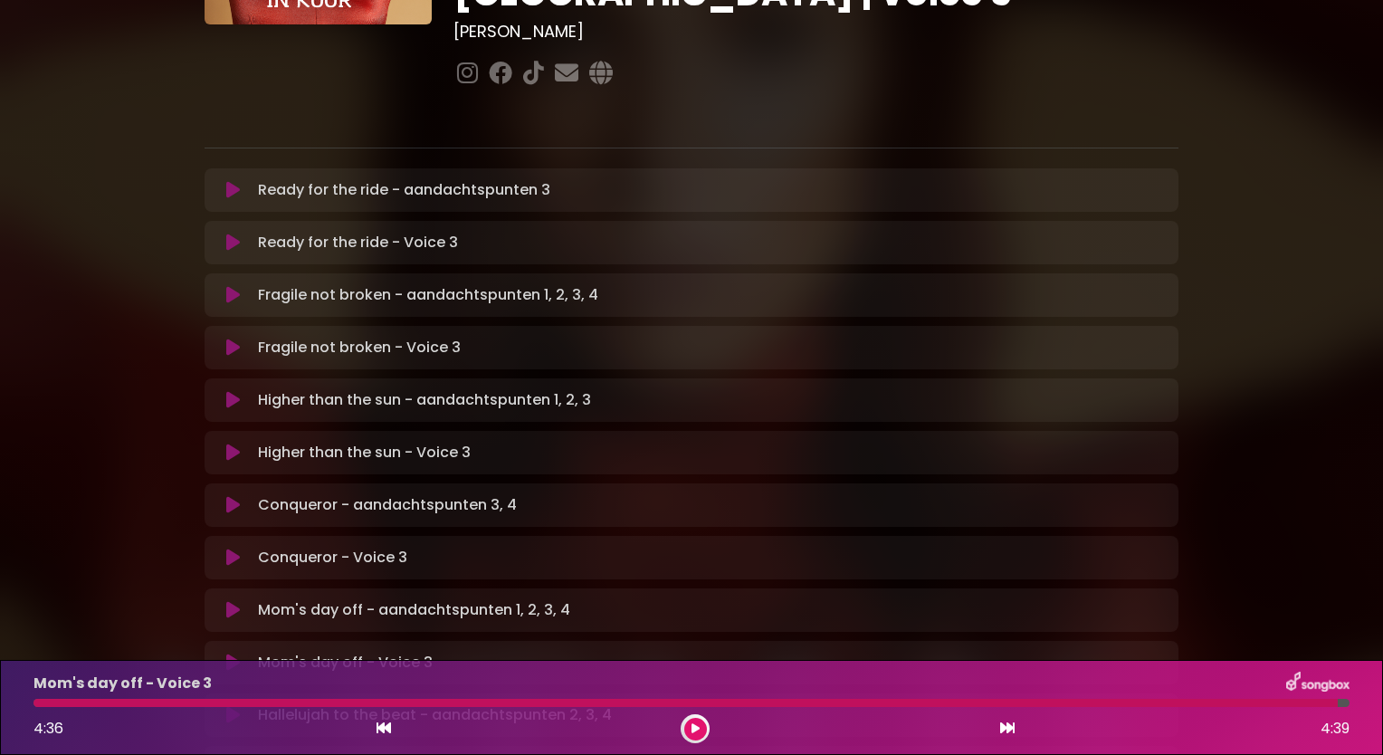
click at [364, 232] on p "Ready for the ride - Voice 3 Loading Track..." at bounding box center [358, 243] width 200 height 22
click at [238, 234] on icon at bounding box center [233, 243] width 14 height 18
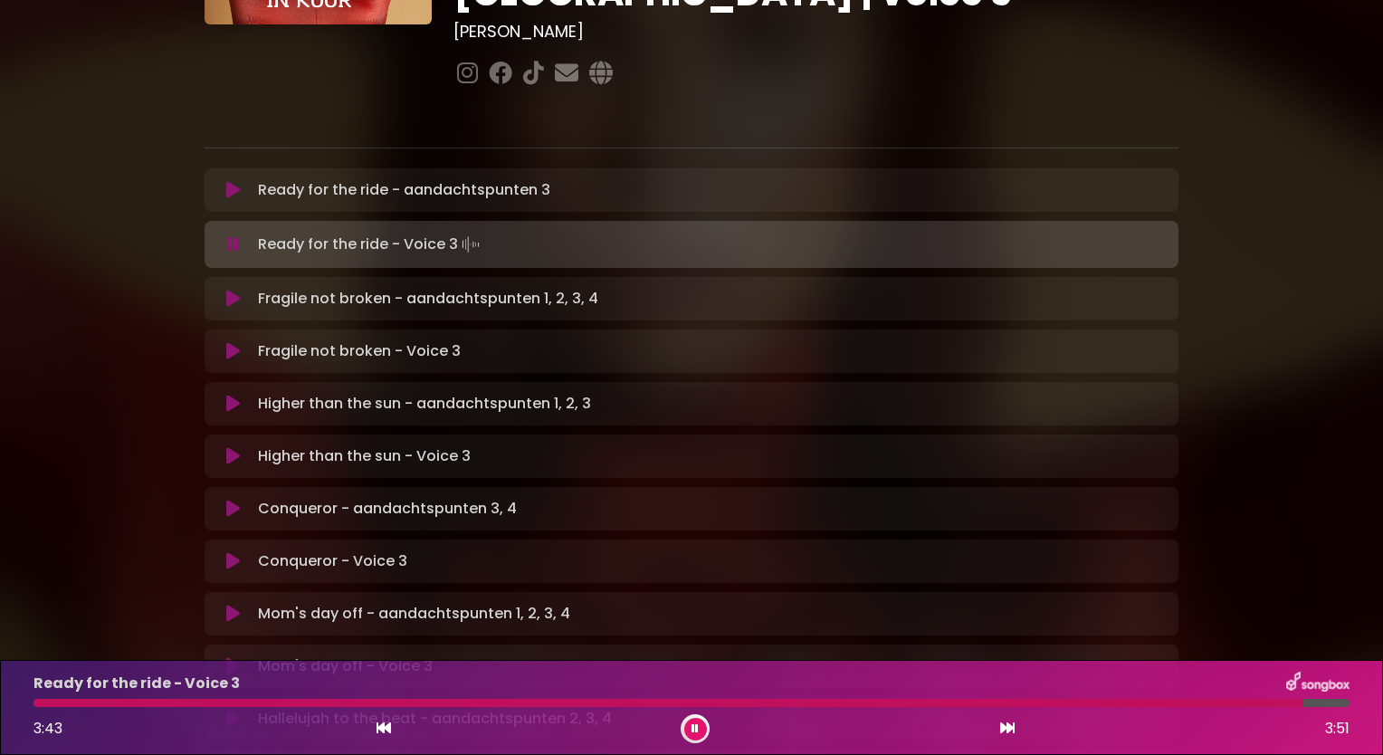
click at [686, 720] on button at bounding box center [695, 729] width 23 height 23
